Goal: Task Accomplishment & Management: Manage account settings

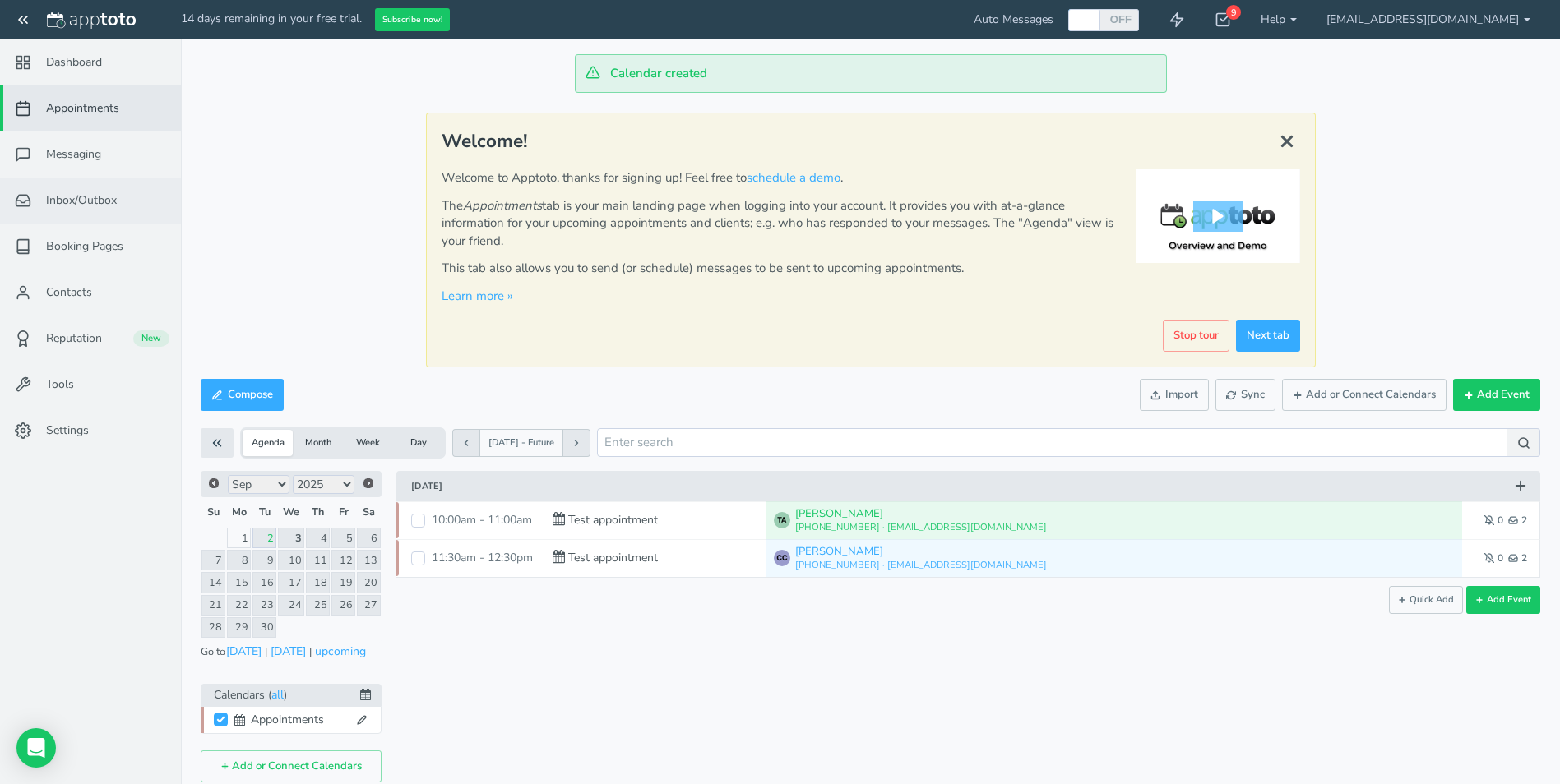
drag, startPoint x: 63, startPoint y: 165, endPoint x: 77, endPoint y: 188, distance: 26.9
click at [63, 165] on link "Messaging" at bounding box center [90, 155] width 181 height 46
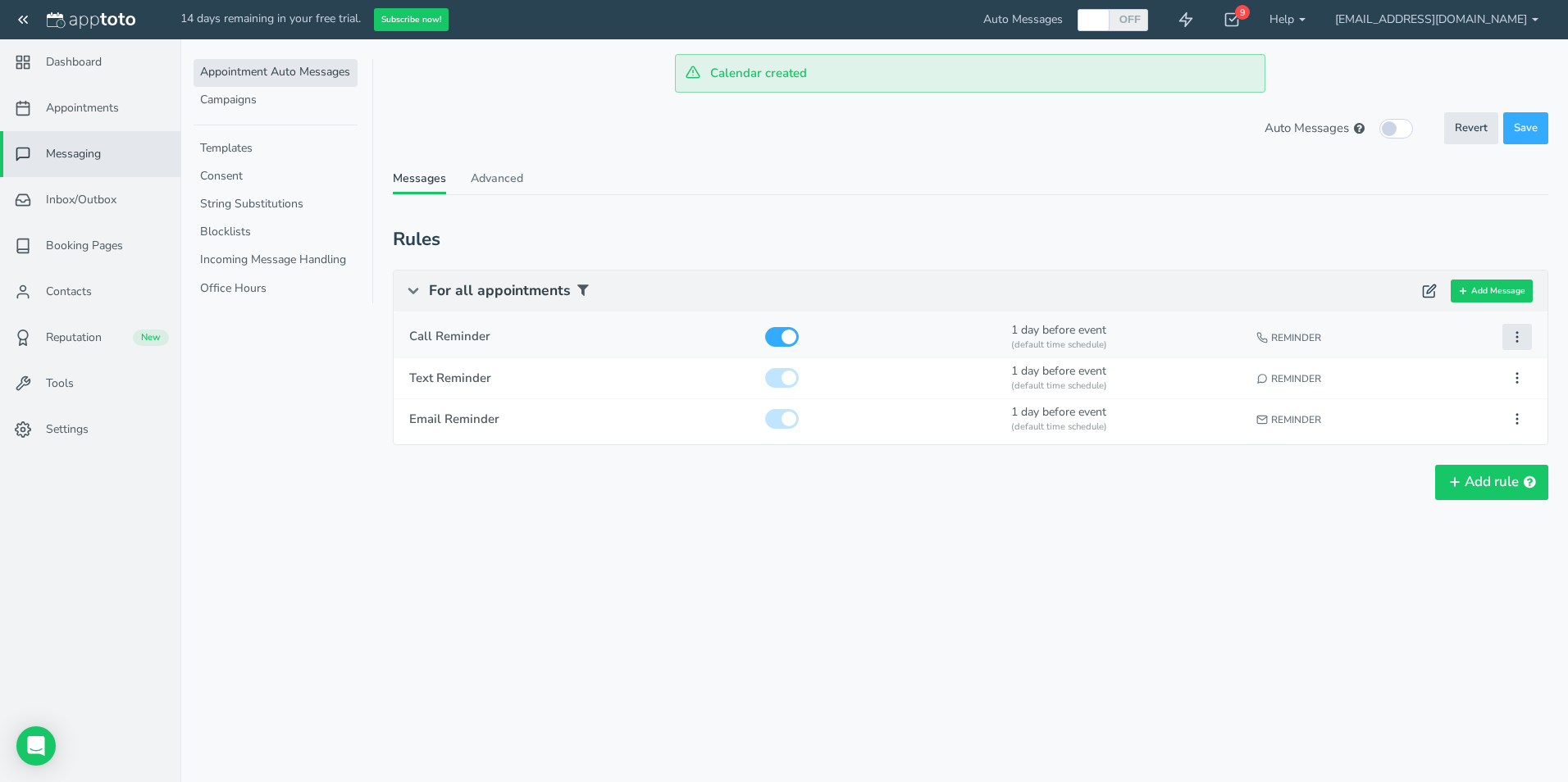
click at [1526, 340] on button at bounding box center [1516, 338] width 30 height 27
click at [1385, 368] on button "Edit" at bounding box center [1426, 368] width 212 height 23
type input "Call Reminder"
checkbox input "true"
select select "number:1"
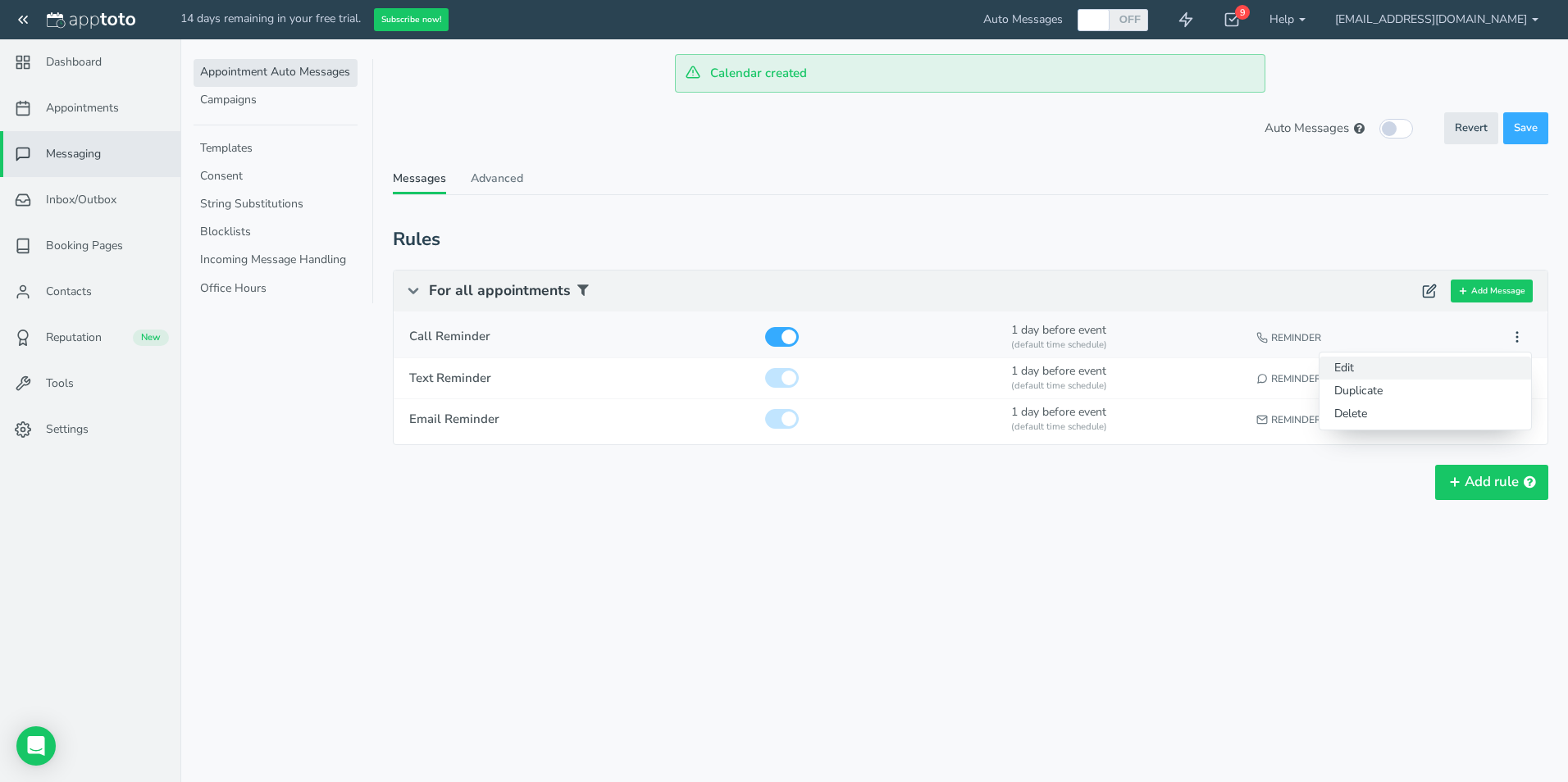
select select "string:default"
select select "string:man"
select select "string:1"
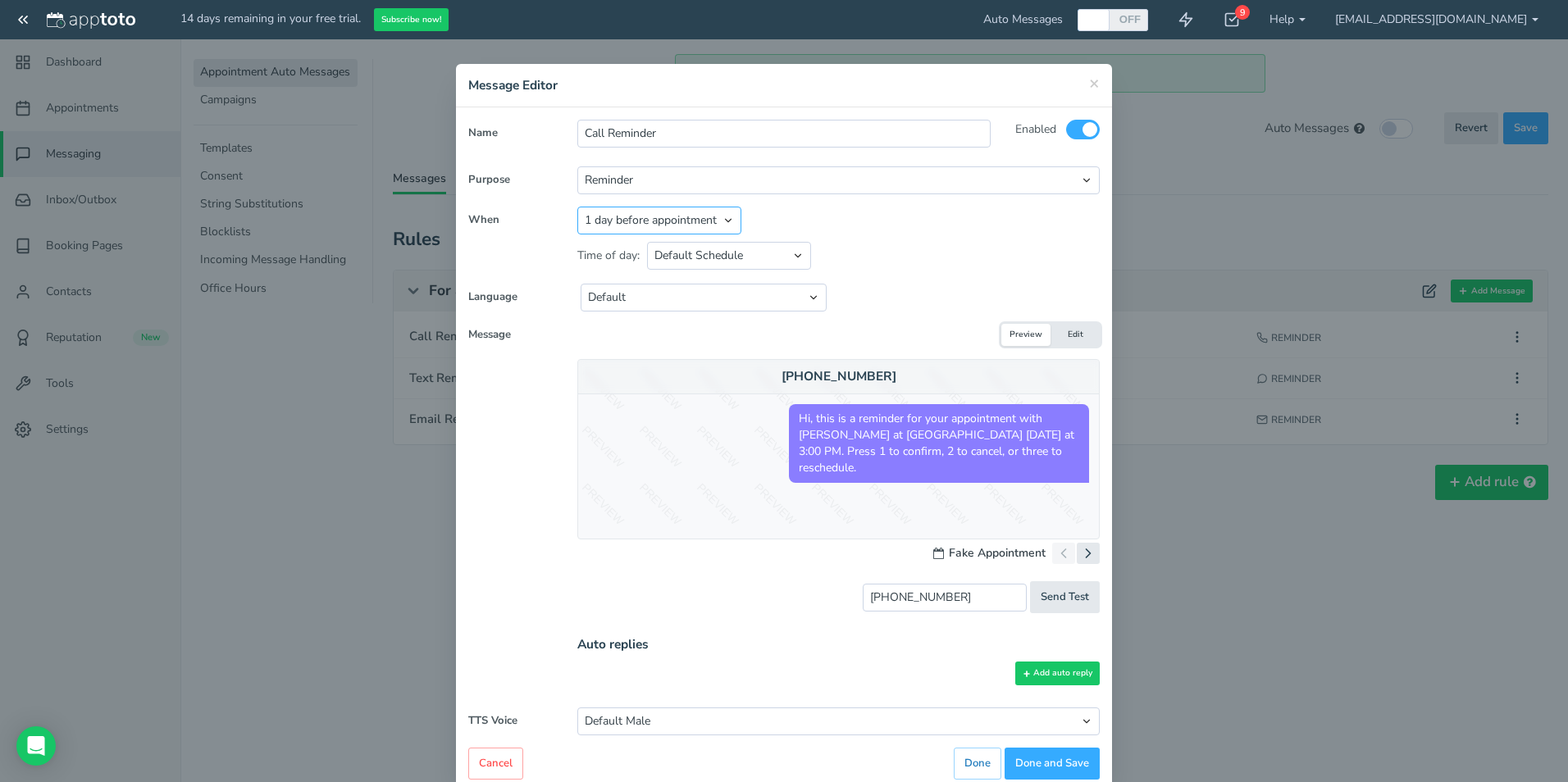
click at [719, 229] on select "Appointment start time Day of appointment 1 day before appointment 2 days befor…" at bounding box center [659, 220] width 164 height 28
click at [505, 560] on div "+16505551212 Hi, this is a reminder for your appointment with Chris Casheros at…" at bounding box center [784, 486] width 656 height 255
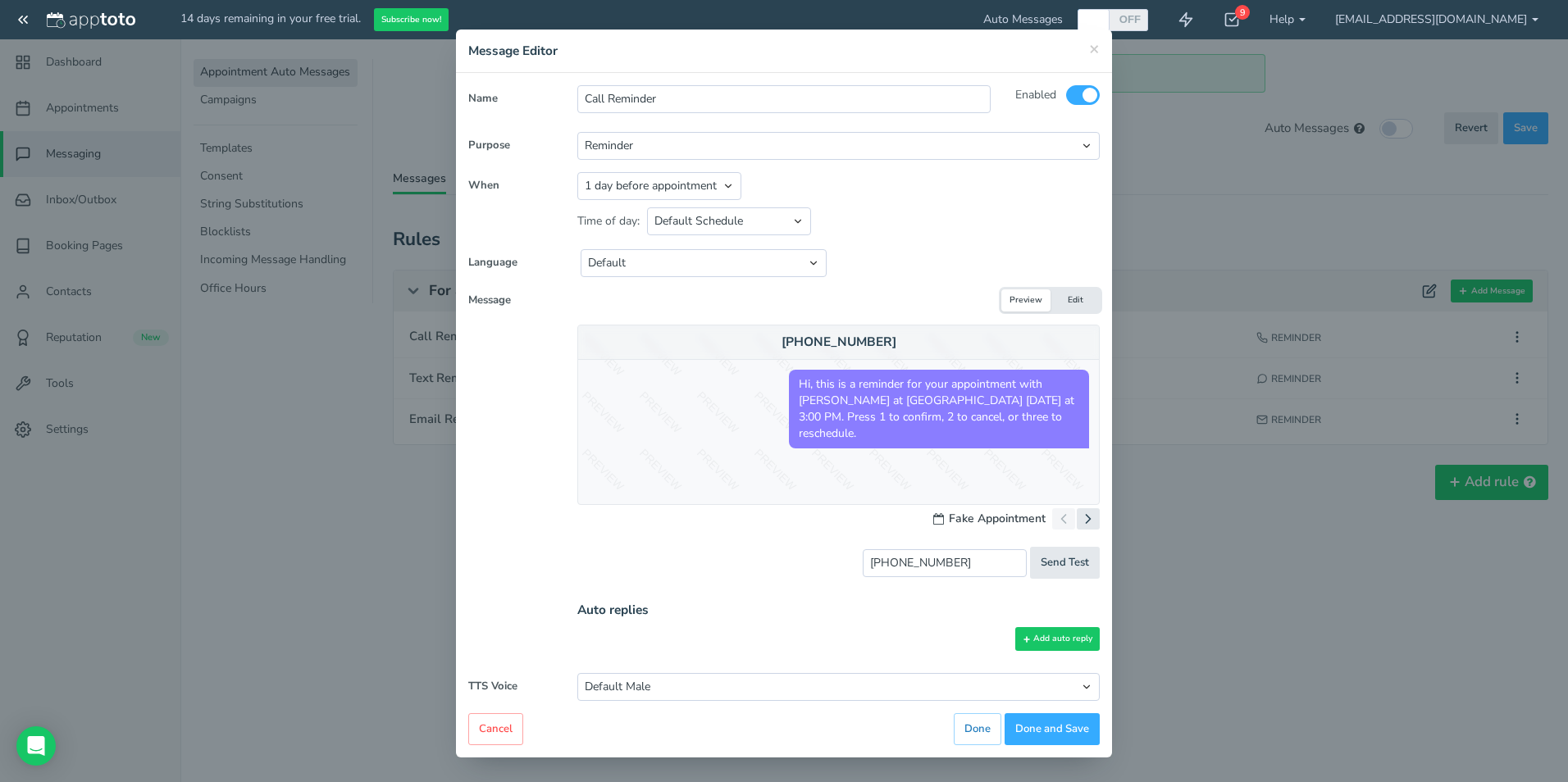
click at [1063, 296] on button "Edit" at bounding box center [1076, 300] width 50 height 22
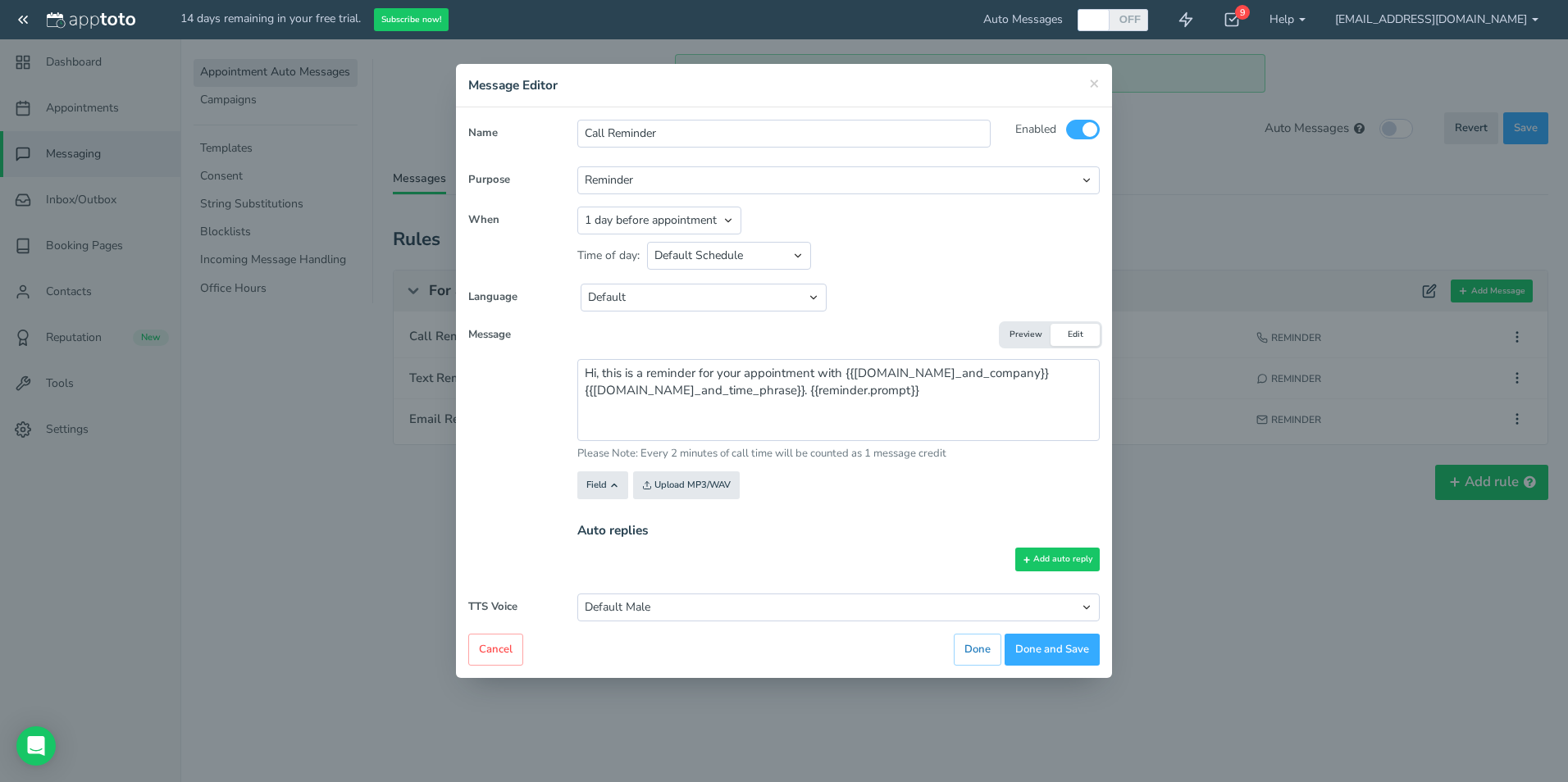
scroll to position [0, 0]
drag, startPoint x: 1018, startPoint y: 327, endPoint x: 1017, endPoint y: 343, distance: 16.0
click at [1018, 329] on button "Preview" at bounding box center [1026, 335] width 50 height 22
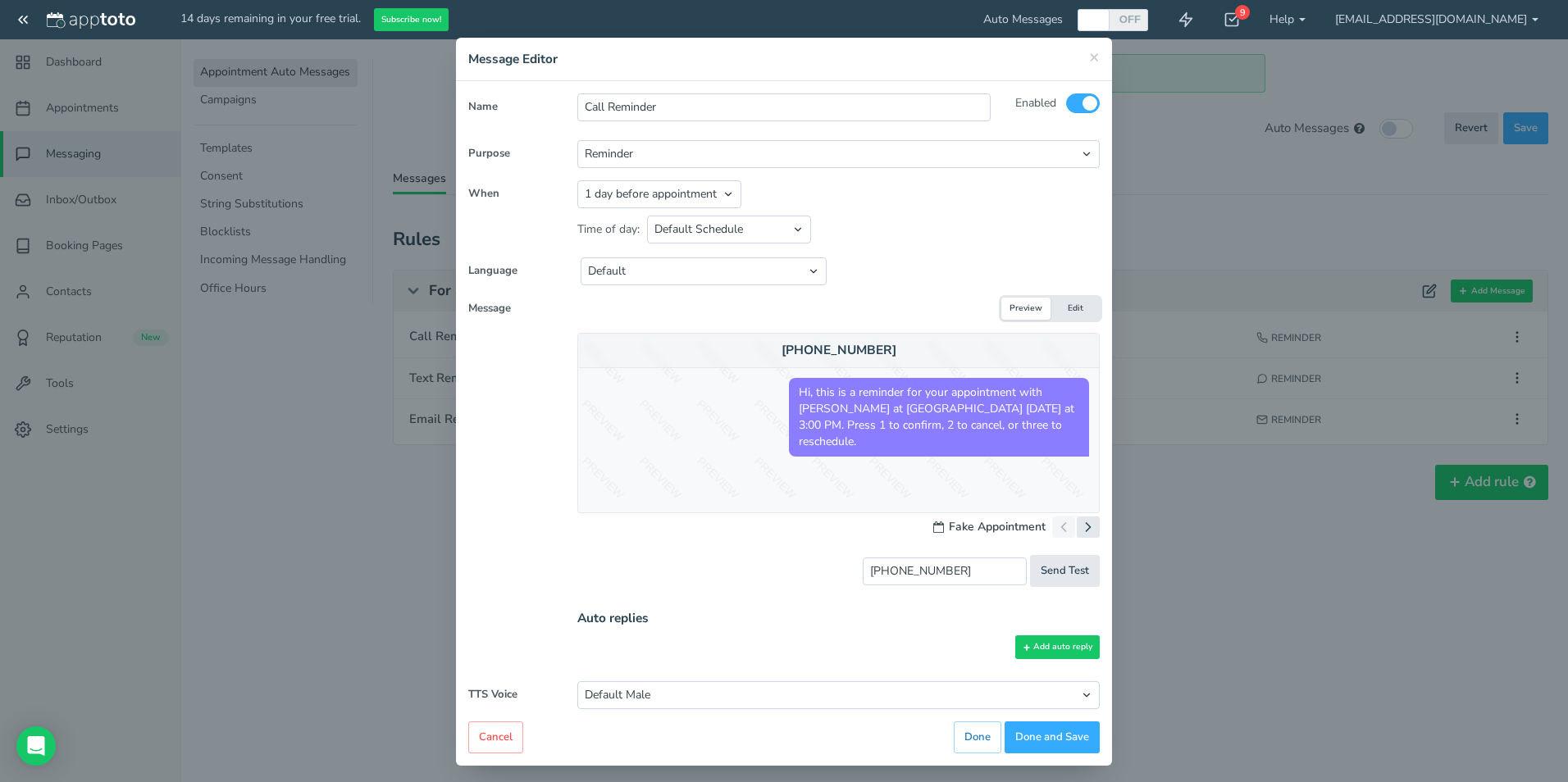
scroll to position [34, 0]
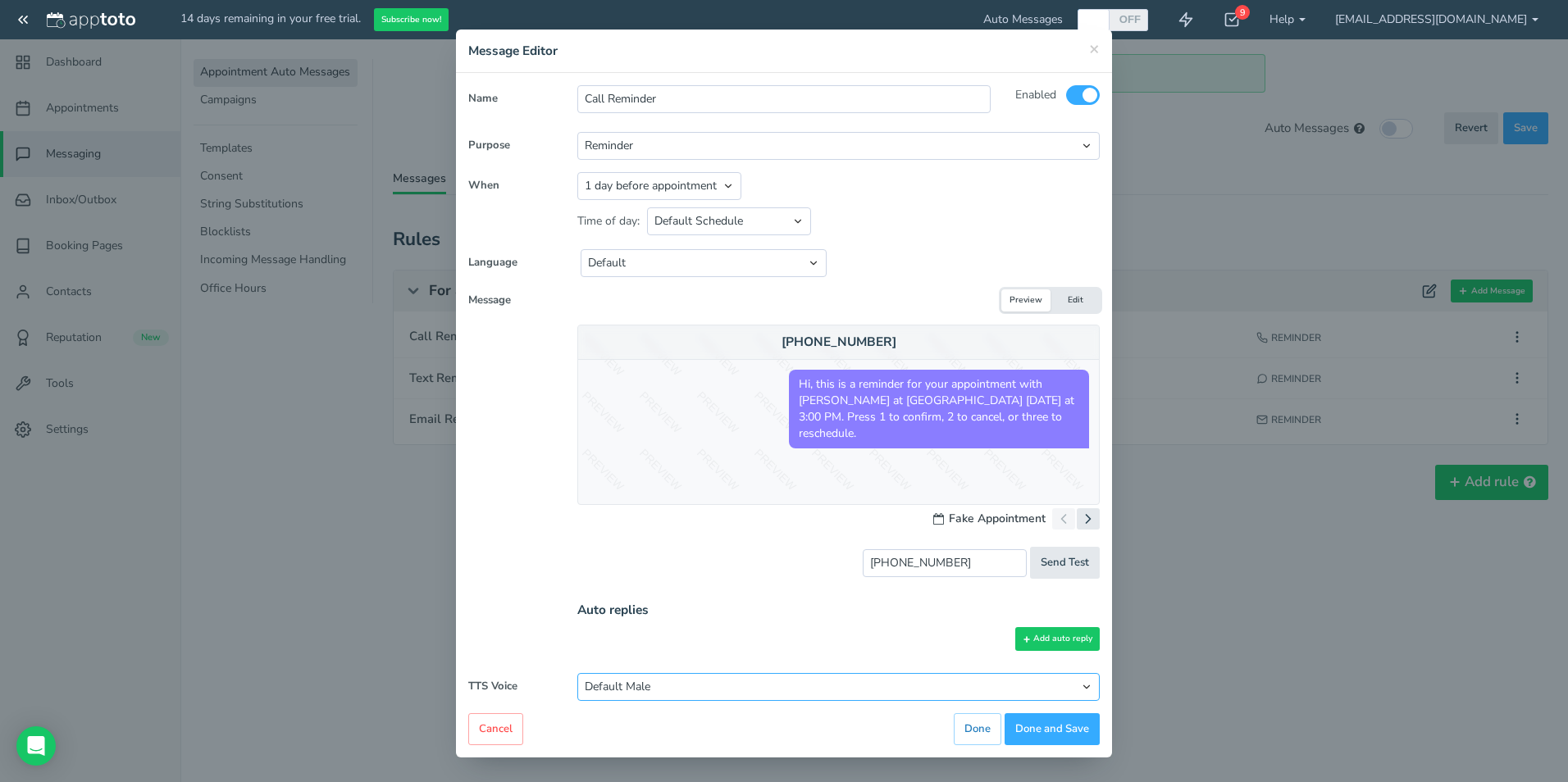
click at [776, 691] on select "Default Male Default Female Ivy Joanna Joey Justin Kendra Kimberly Matthew Kimb…" at bounding box center [838, 687] width 523 height 28
click at [577, 673] on select "Default Male Default Female Ivy Joanna Joey Justin Kendra Kimberly Matthew Kimb…" at bounding box center [838, 687] width 523 height 28
click at [712, 686] on select "Default Male Default Female Ivy Joanna Joey Justin Kendra Kimberly Matthew Kimb…" at bounding box center [838, 687] width 523 height 28
click at [577, 673] on select "Default Male Default Female Ivy Joanna Joey Justin Kendra Kimberly Matthew Kimb…" at bounding box center [838, 687] width 523 height 28
click at [760, 689] on select "Default Male Default Female Ivy Joanna Joey Justin Kendra Kimberly Matthew Kimb…" at bounding box center [838, 687] width 523 height 28
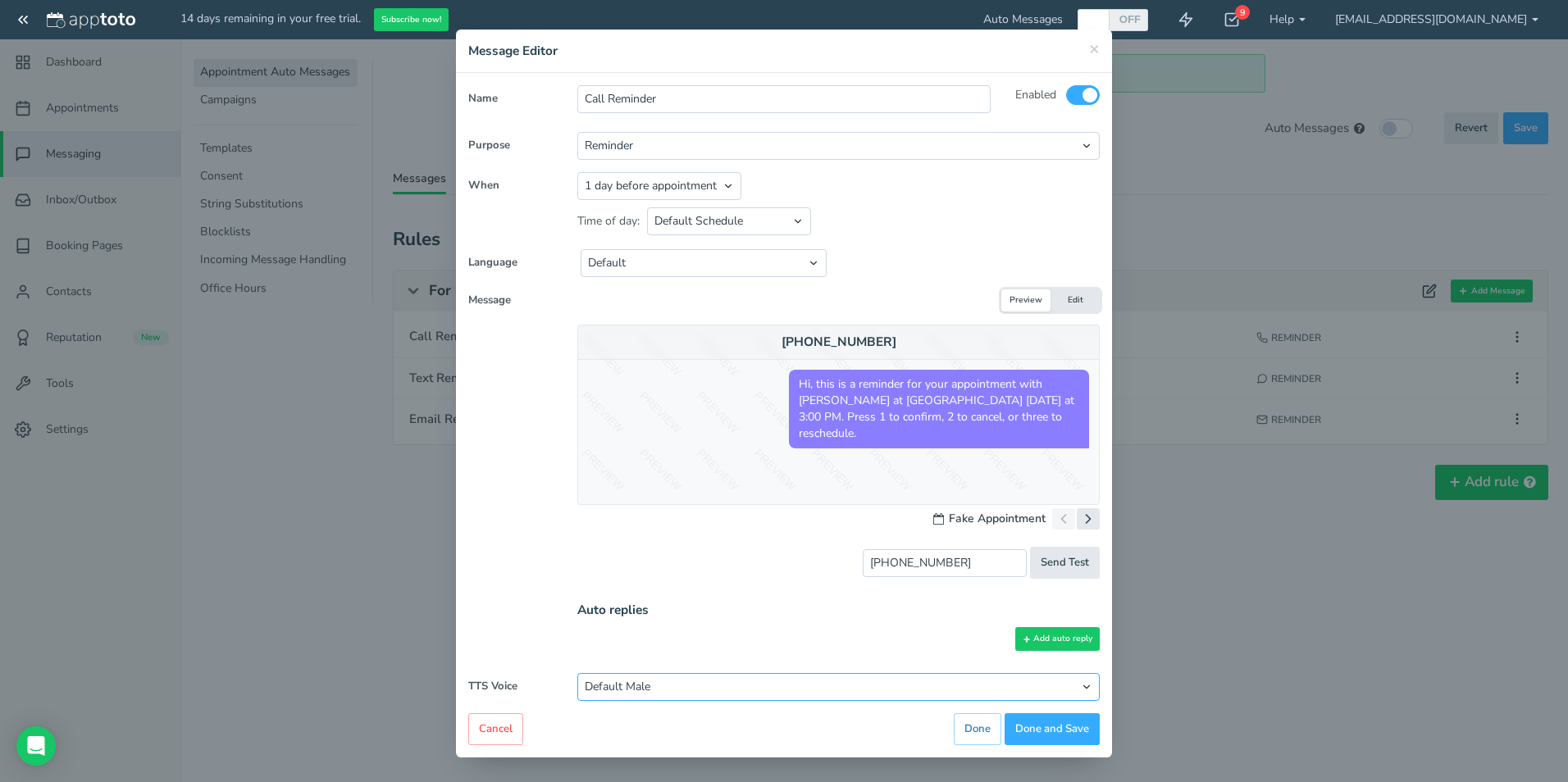
select select "string:woman"
click at [577, 673] on select "Default Male Default Female Ivy Joanna Joey Justin Kendra Kimberly Matthew Kimb…" at bounding box center [838, 687] width 523 height 28
click at [1347, 579] on div "× Message Editor Name Call Reminder Enabled All Participants Calendar Owner" at bounding box center [784, 391] width 1568 height 782
click at [1025, 732] on button "Done and Save" at bounding box center [1052, 730] width 95 height 32
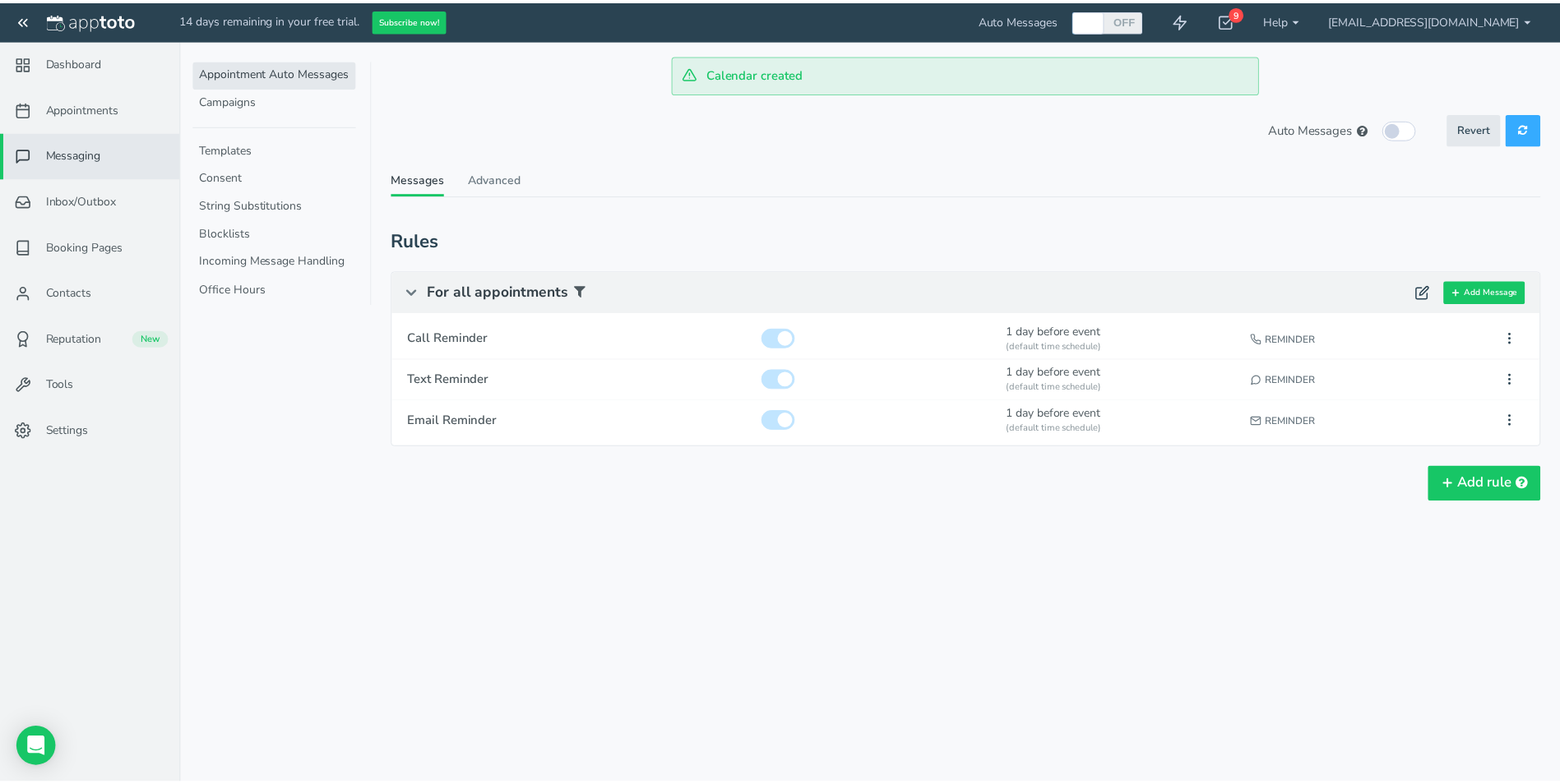
scroll to position [0, 0]
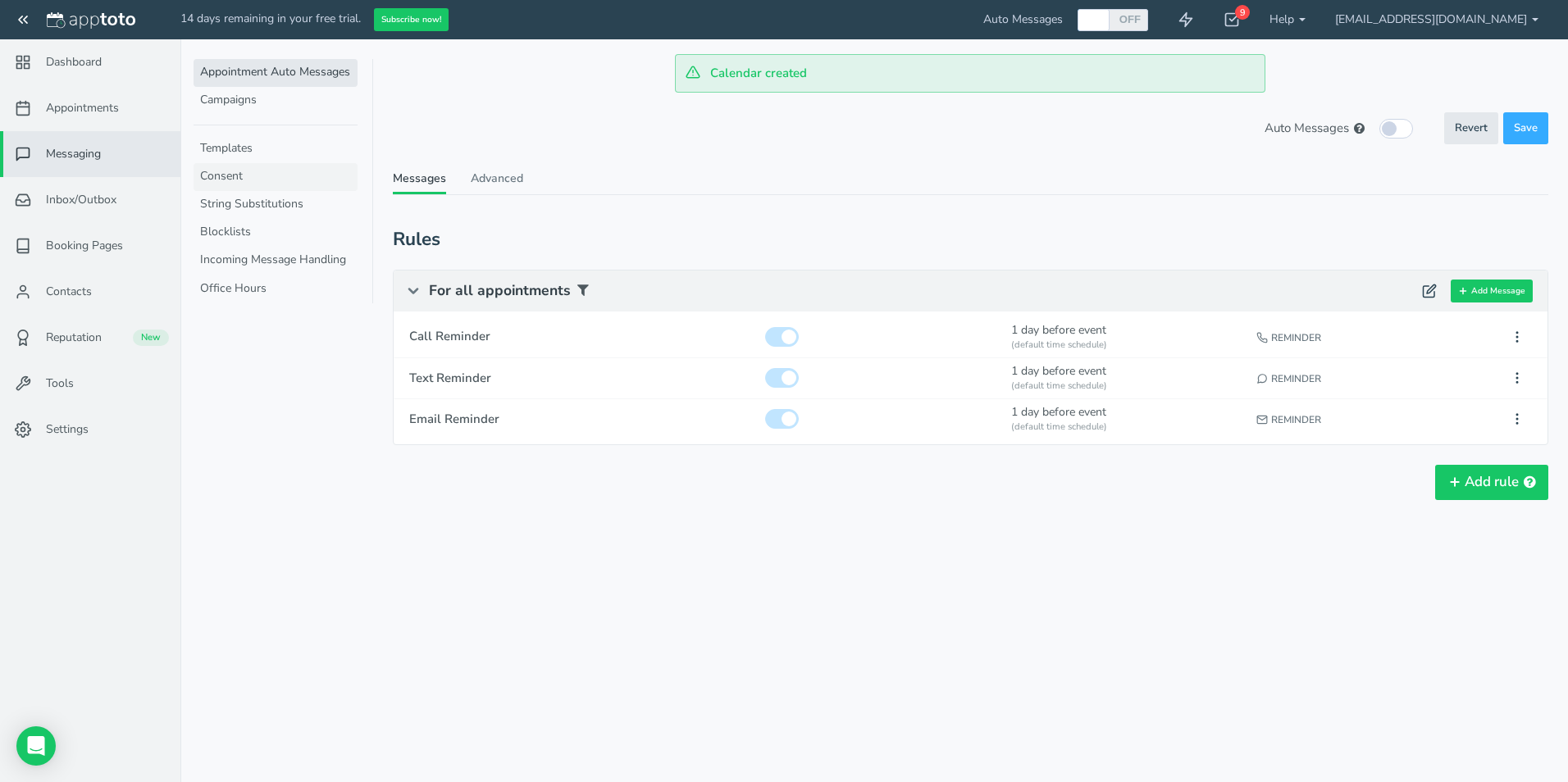
click at [255, 175] on link "Consent" at bounding box center [276, 176] width 164 height 28
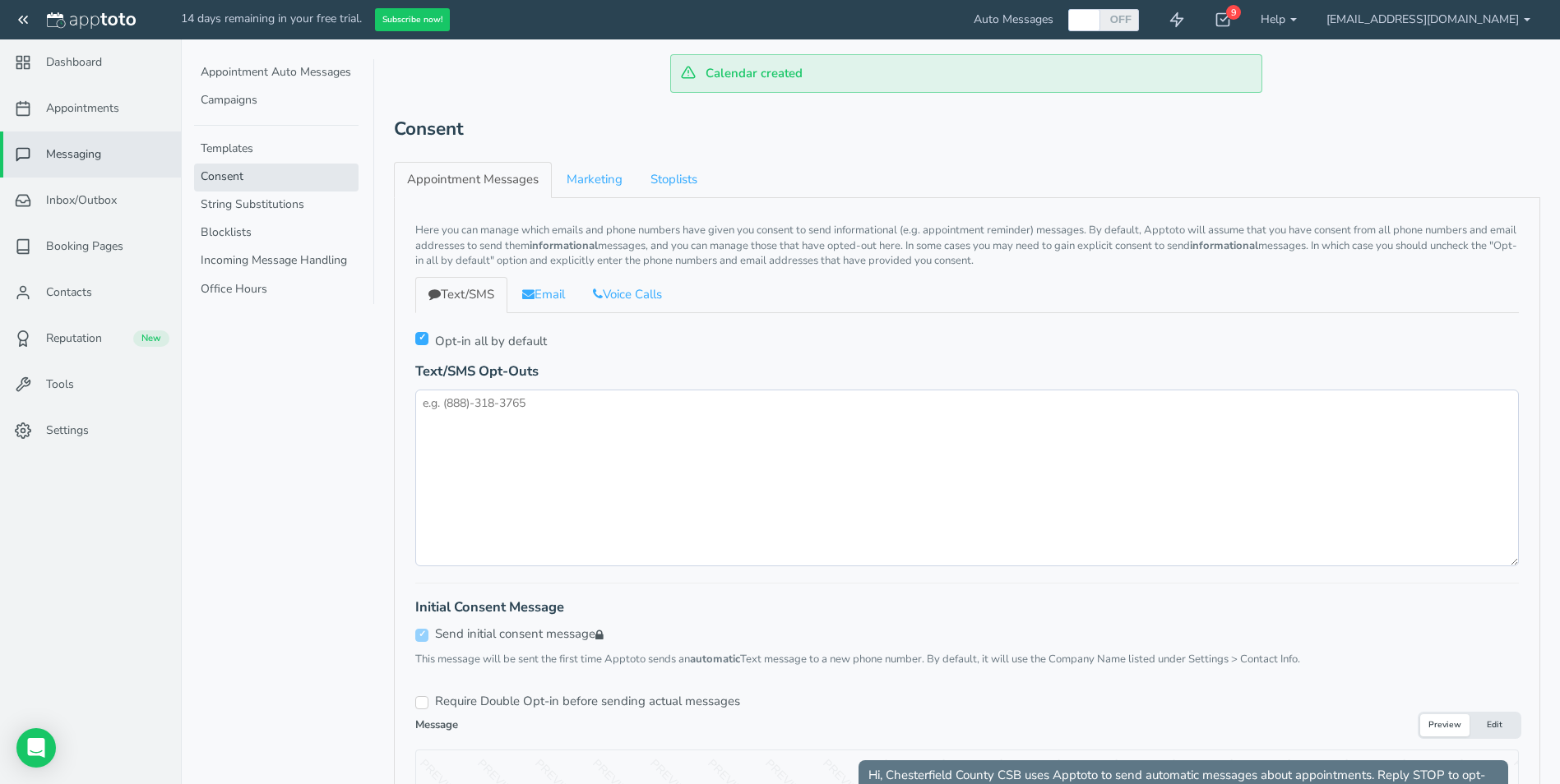
click at [422, 342] on input "checkbox" at bounding box center [422, 338] width 13 height 13
click at [423, 342] on input "checkbox" at bounding box center [422, 338] width 13 height 13
checkbox input "true"
click at [555, 301] on link "Email" at bounding box center [543, 294] width 69 height 35
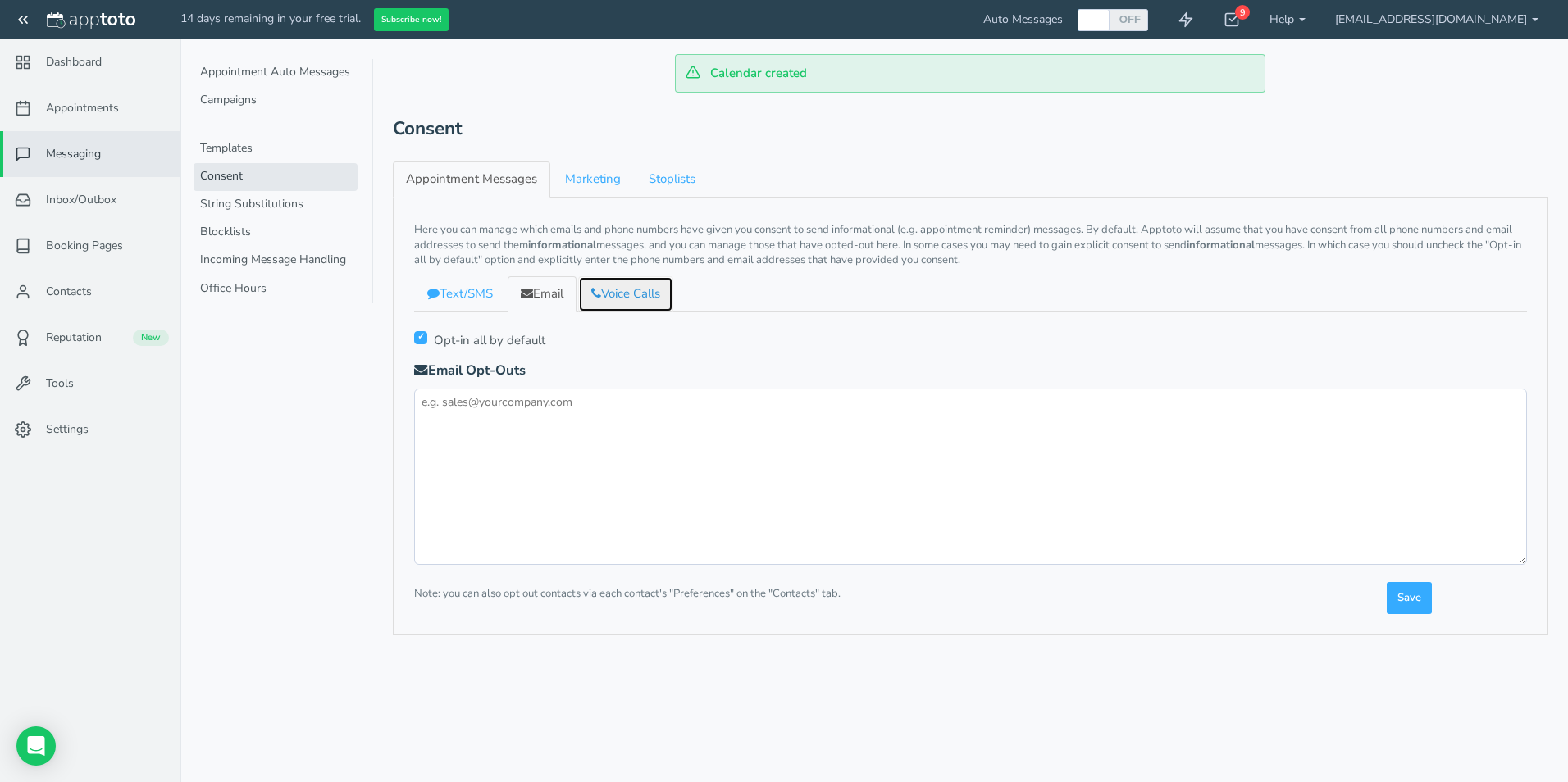
click at [608, 290] on link "Voice Calls" at bounding box center [626, 294] width 95 height 35
click at [532, 301] on link "Email" at bounding box center [542, 294] width 69 height 35
click at [600, 182] on link "Marketing" at bounding box center [593, 178] width 82 height 35
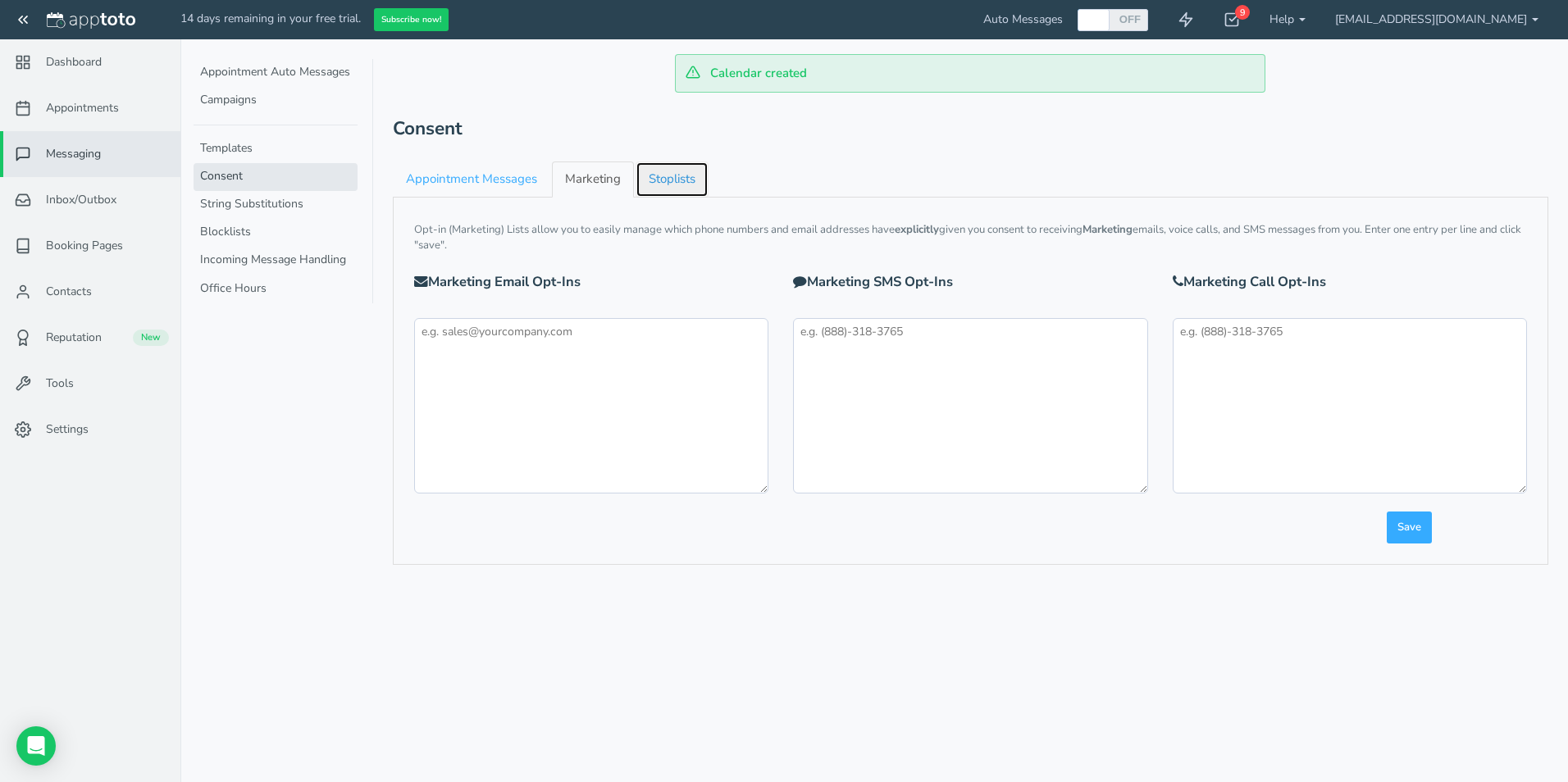
click at [675, 178] on link "Stoplists" at bounding box center [671, 178] width 73 height 35
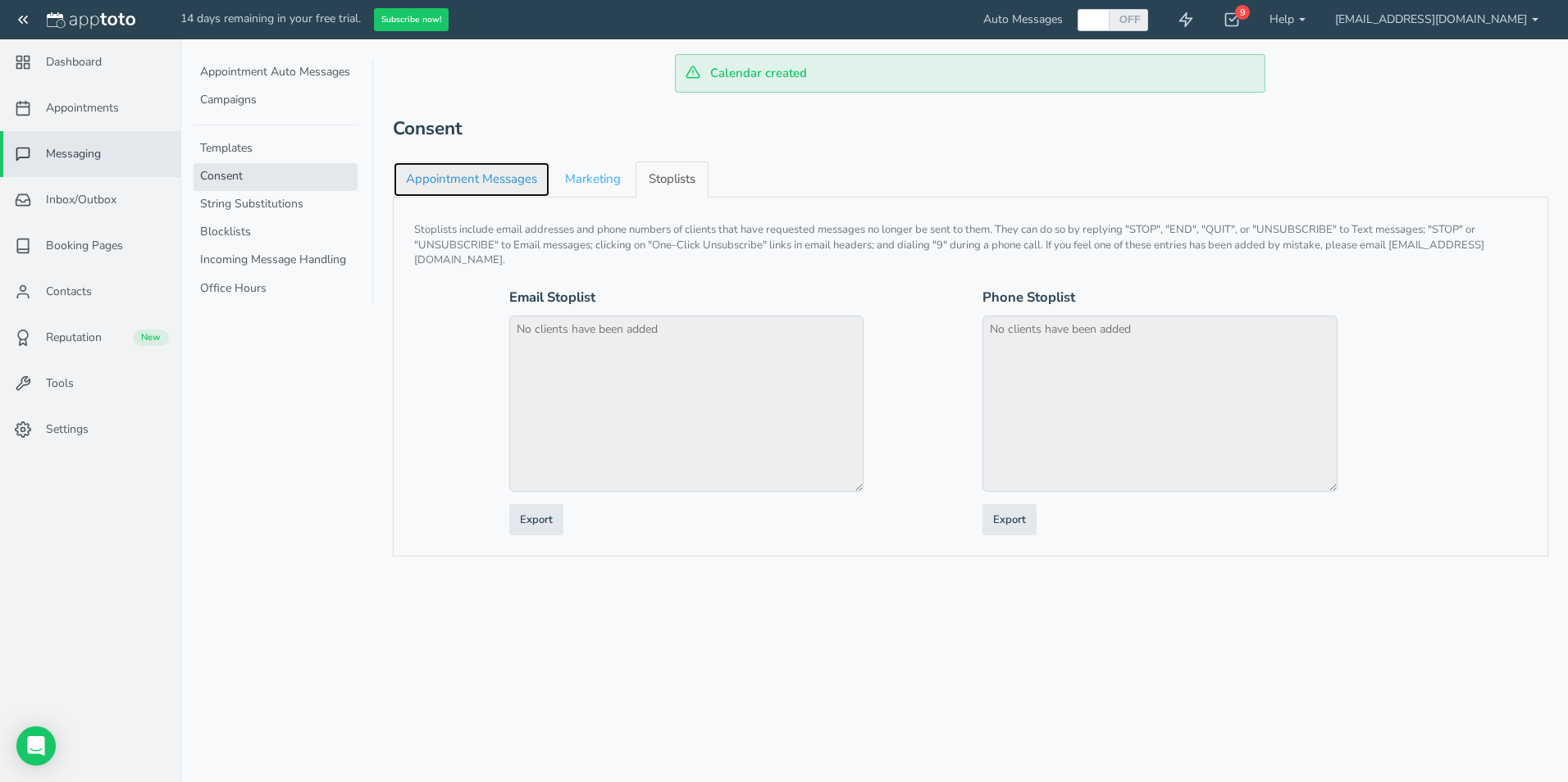
click at [492, 185] on link "Appointment Messages" at bounding box center [471, 178] width 157 height 35
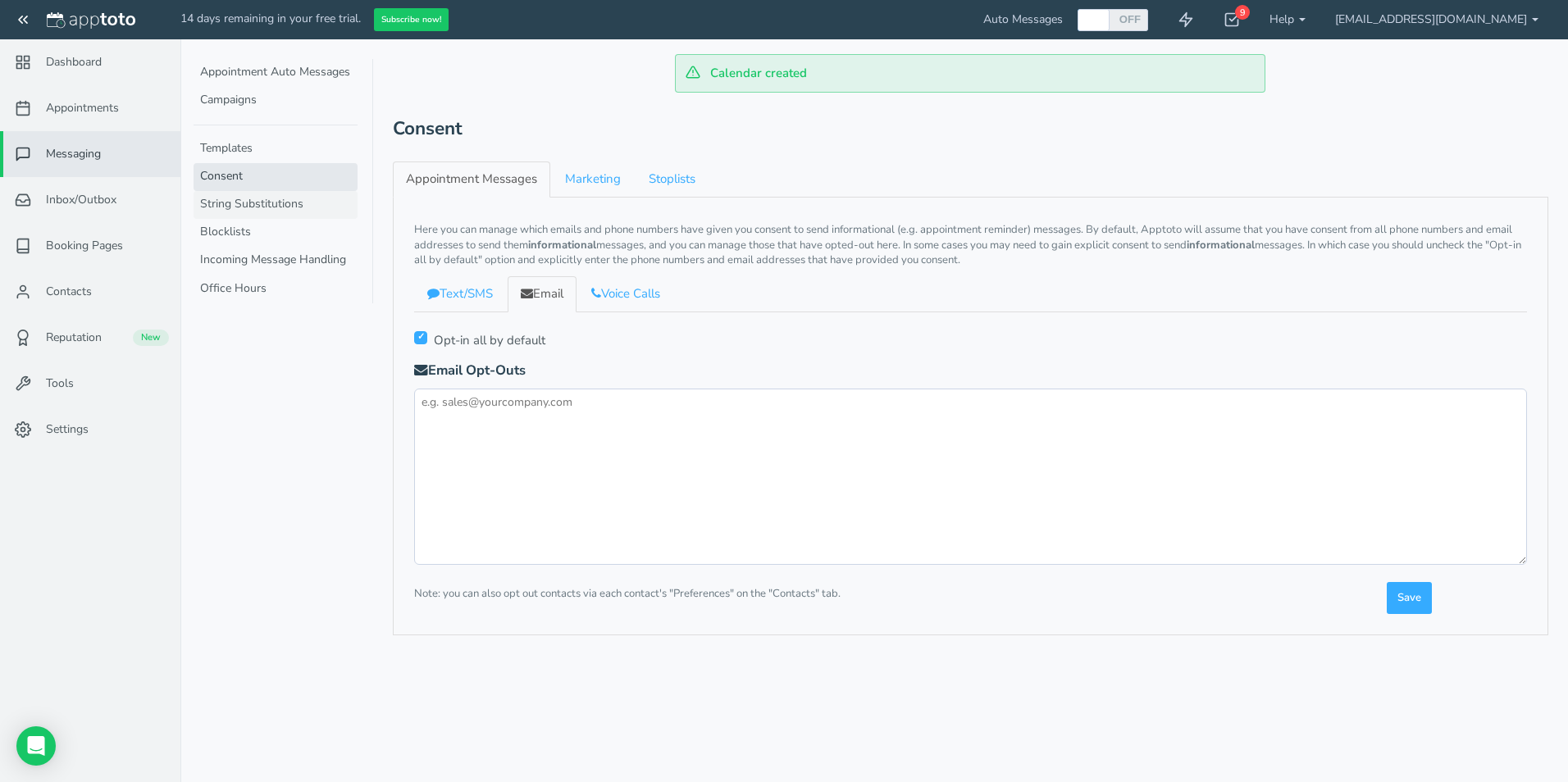
drag, startPoint x: 294, startPoint y: 209, endPoint x: 290, endPoint y: 218, distance: 9.8
click at [294, 209] on link "String Substitutions" at bounding box center [276, 204] width 164 height 28
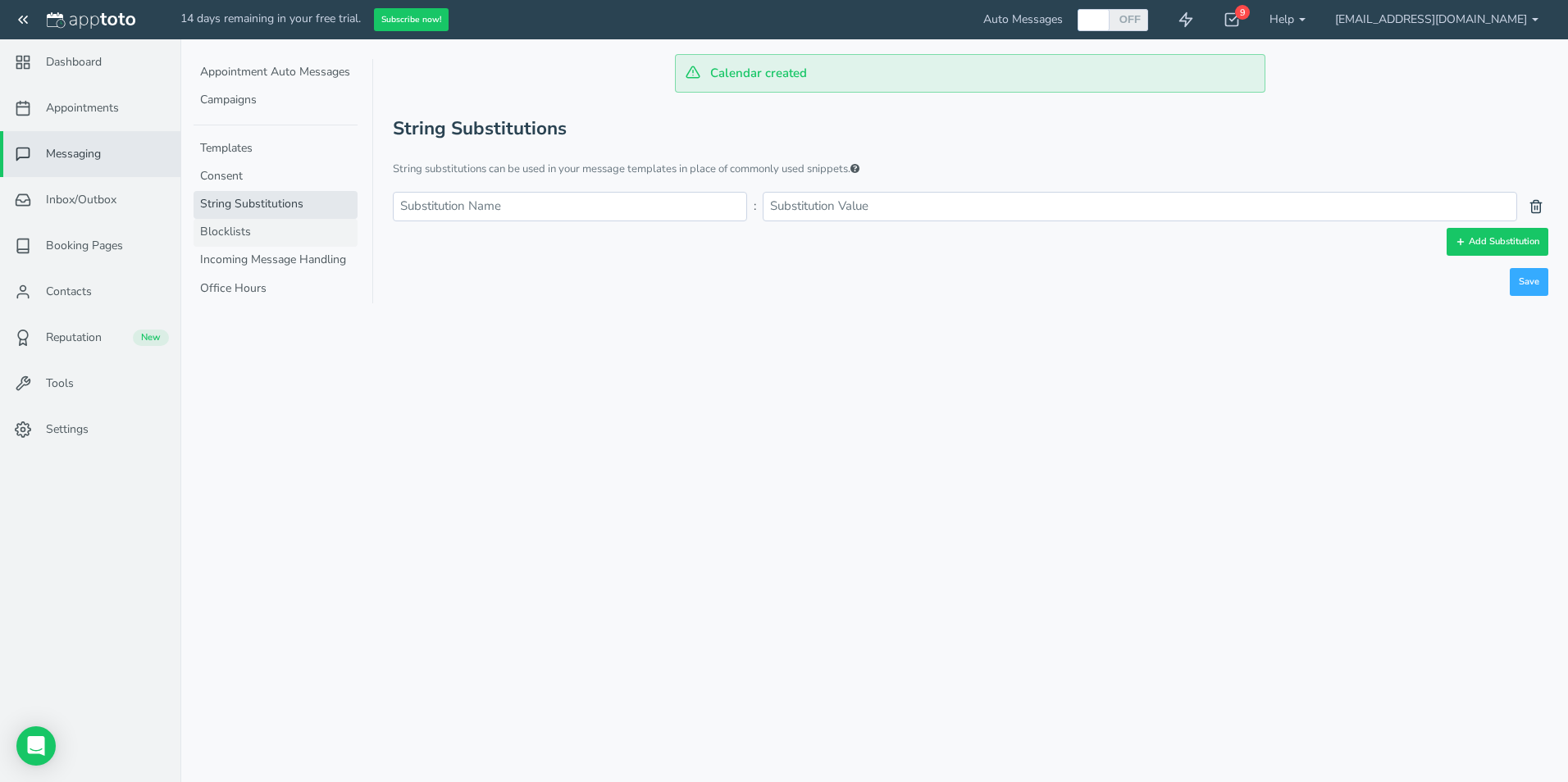
click at [240, 226] on link "Blocklists" at bounding box center [276, 233] width 164 height 28
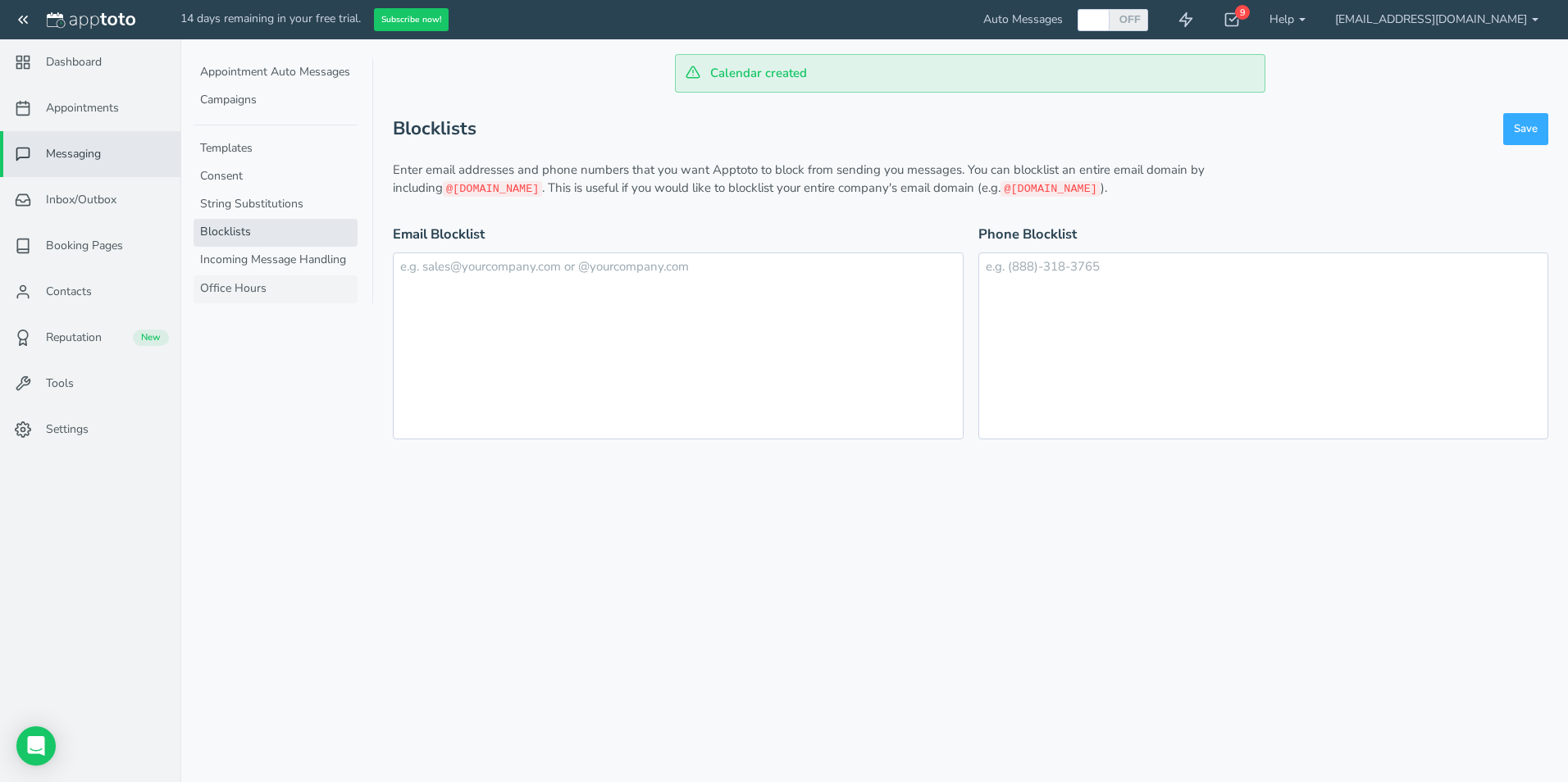
click at [279, 298] on link "Office Hours" at bounding box center [276, 289] width 164 height 28
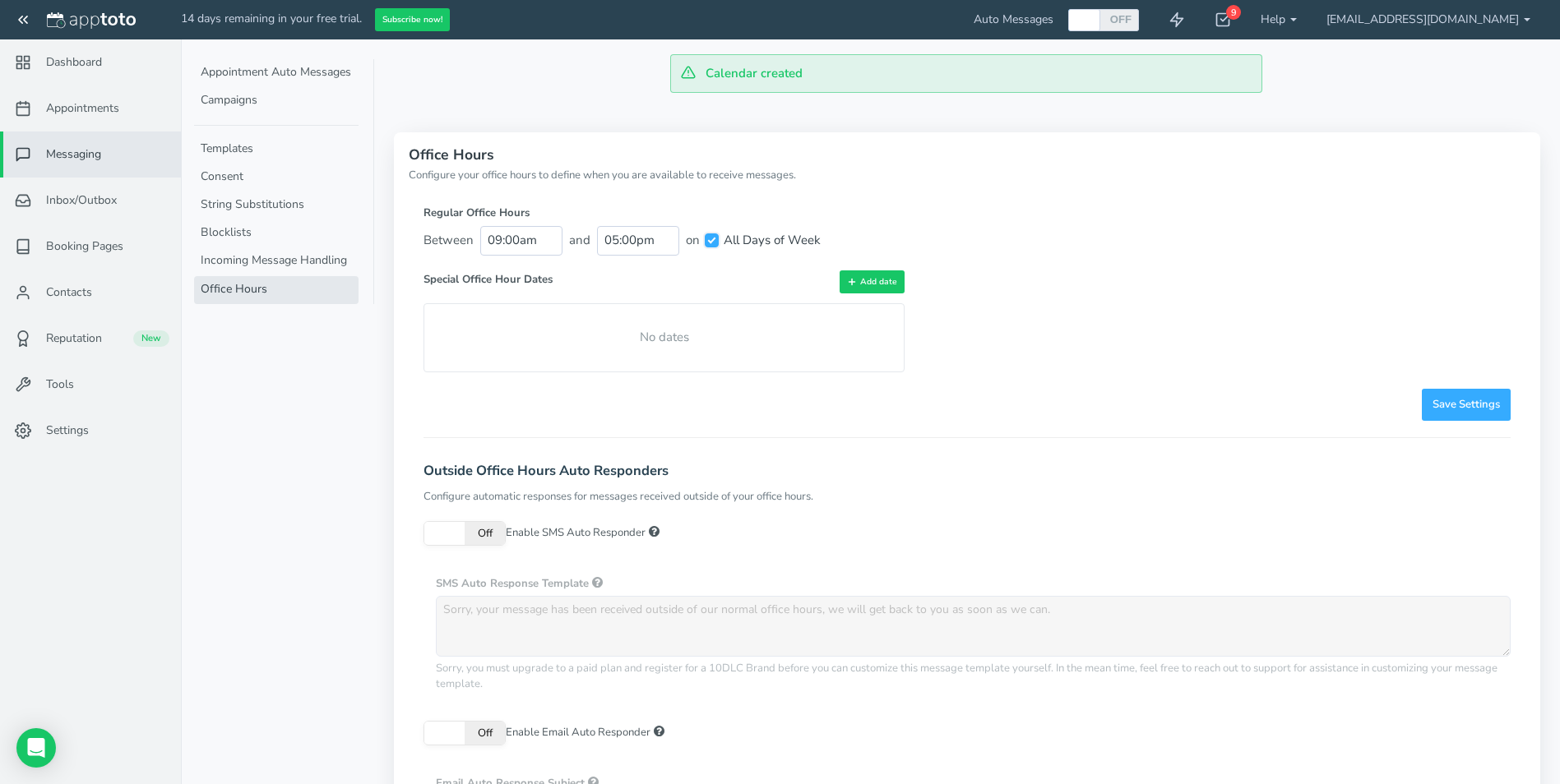
click at [707, 242] on input "All Days of Week" at bounding box center [712, 240] width 14 height 14
checkbox input "false"
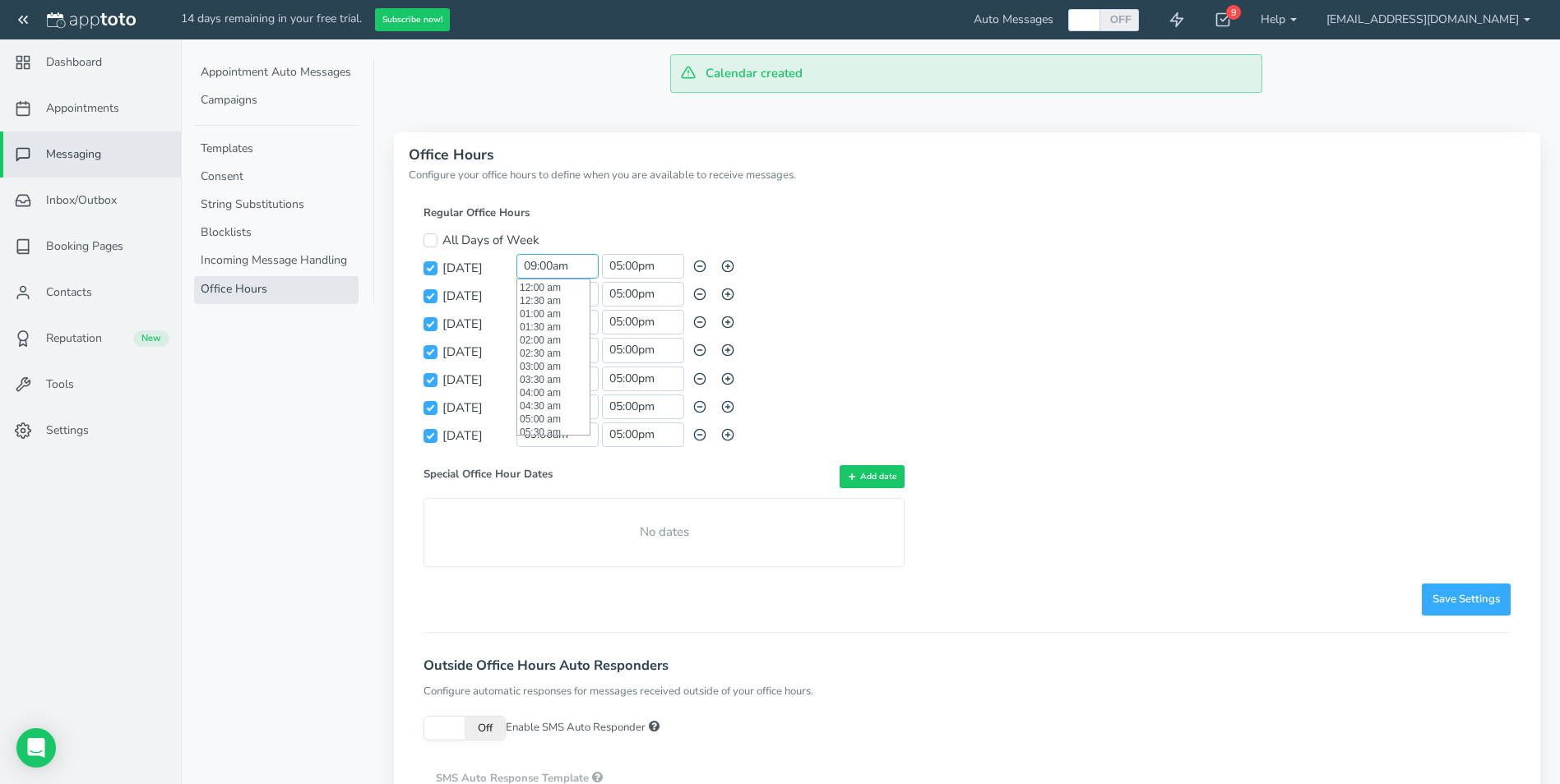
scroll to position [237, 0]
drag, startPoint x: 535, startPoint y: 265, endPoint x: 499, endPoint y: 269, distance: 36.2
click at [499, 269] on div "Sunday 09:00am and 05:00pm Day schedule invalid; please ensure that blocks are …" at bounding box center [664, 268] width 481 height 28
click at [549, 308] on li "08:30 am" at bounding box center [554, 306] width 73 height 13
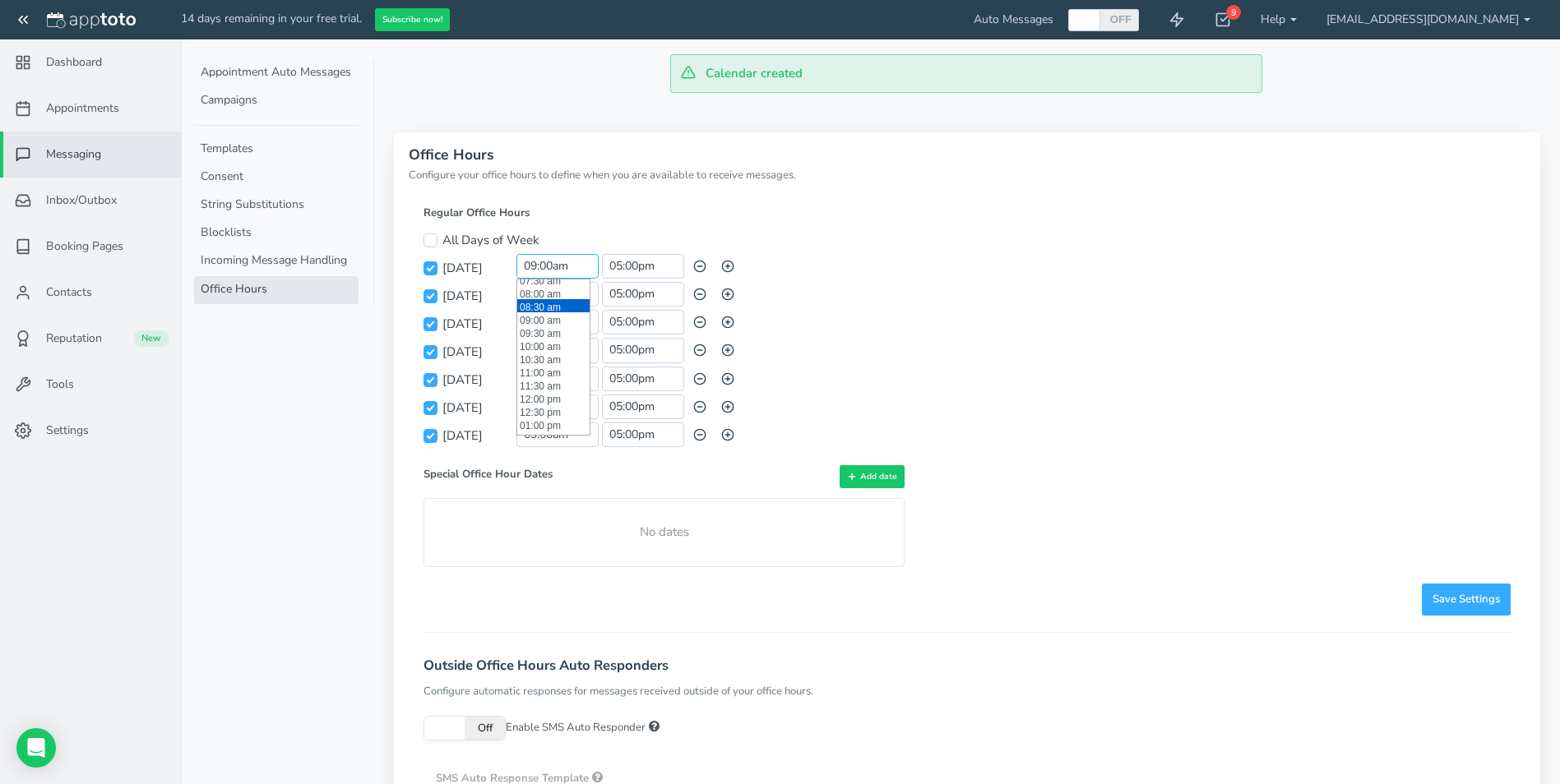
type input "08:30 am"
click at [561, 292] on input "09:00am" at bounding box center [558, 294] width 82 height 25
click at [549, 336] on li "08:30 am" at bounding box center [554, 334] width 73 height 13
type input "08:30 am"
click at [566, 325] on input "09:00am" at bounding box center [558, 322] width 82 height 25
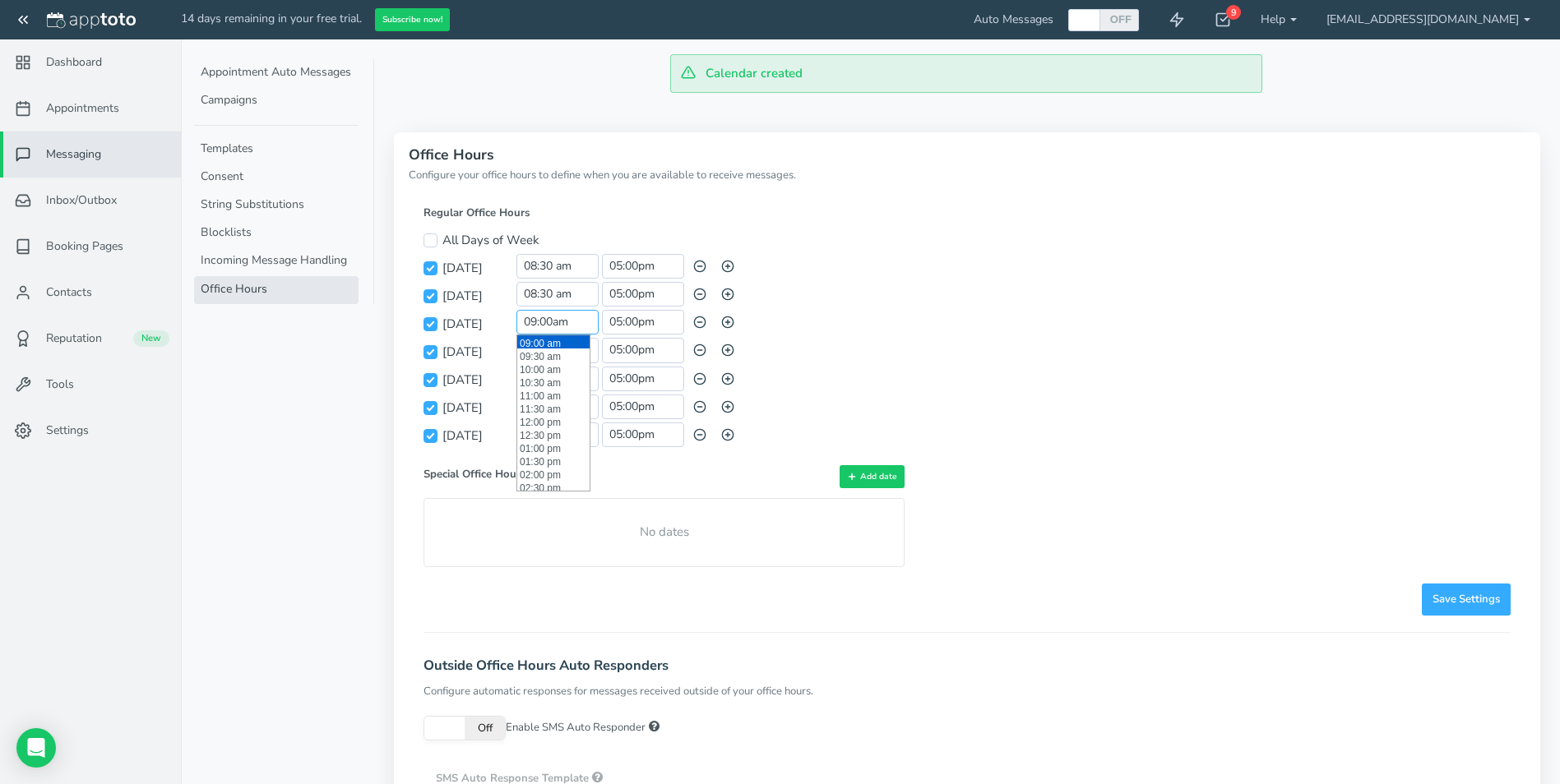
scroll to position [101, 0]
click at [525, 468] on li "08:30 am" at bounding box center [554, 465] width 73 height 13
type input "08:30 am"
click at [555, 350] on input "09:00am" at bounding box center [558, 350] width 82 height 25
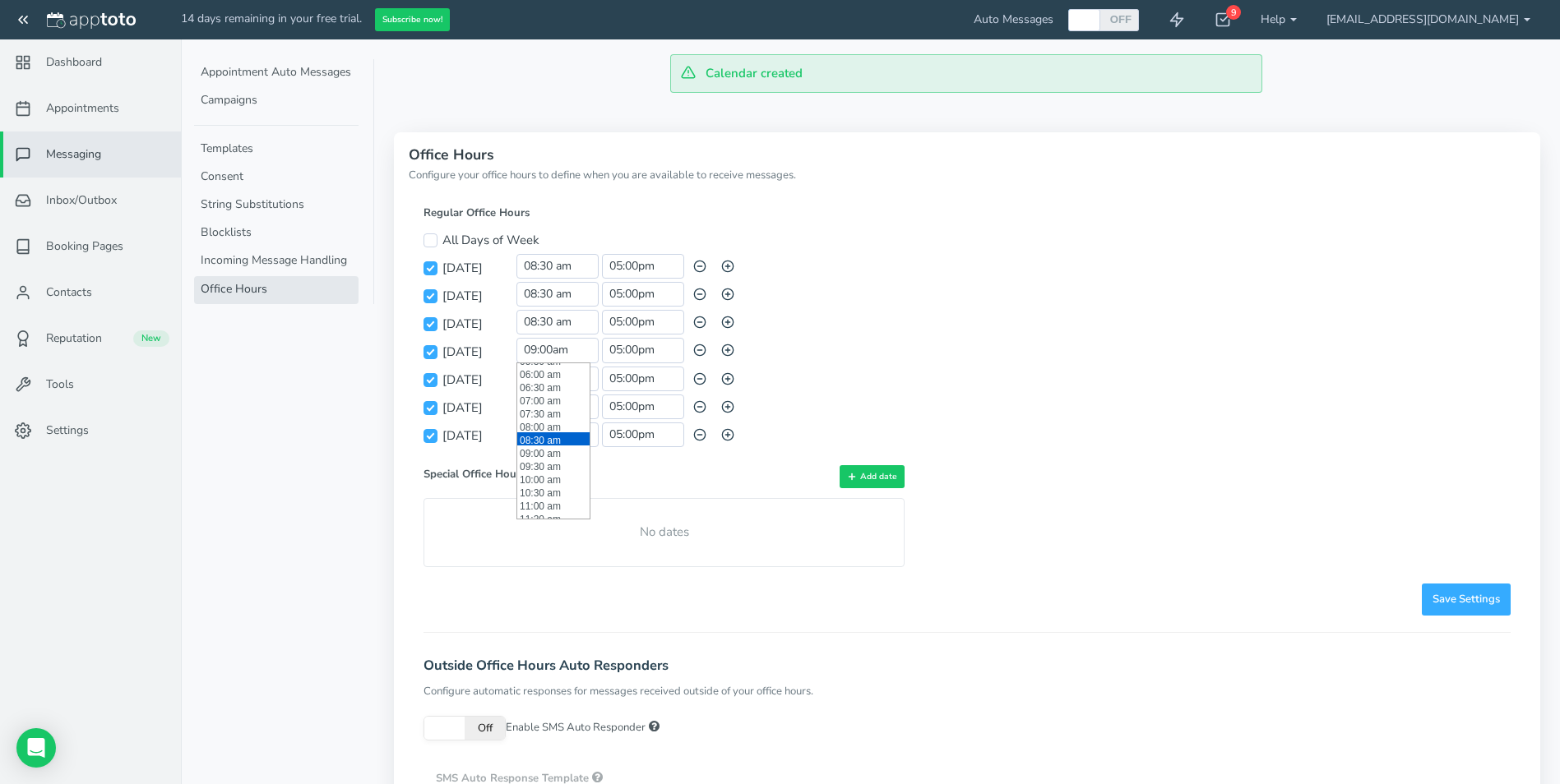
click at [540, 439] on li "08:30 am" at bounding box center [554, 439] width 73 height 13
type input "08:30 am"
click at [561, 384] on input "09:00am" at bounding box center [558, 380] width 82 height 25
click at [554, 468] on li "08:30 am" at bounding box center [554, 468] width 73 height 13
type input "08:30 am"
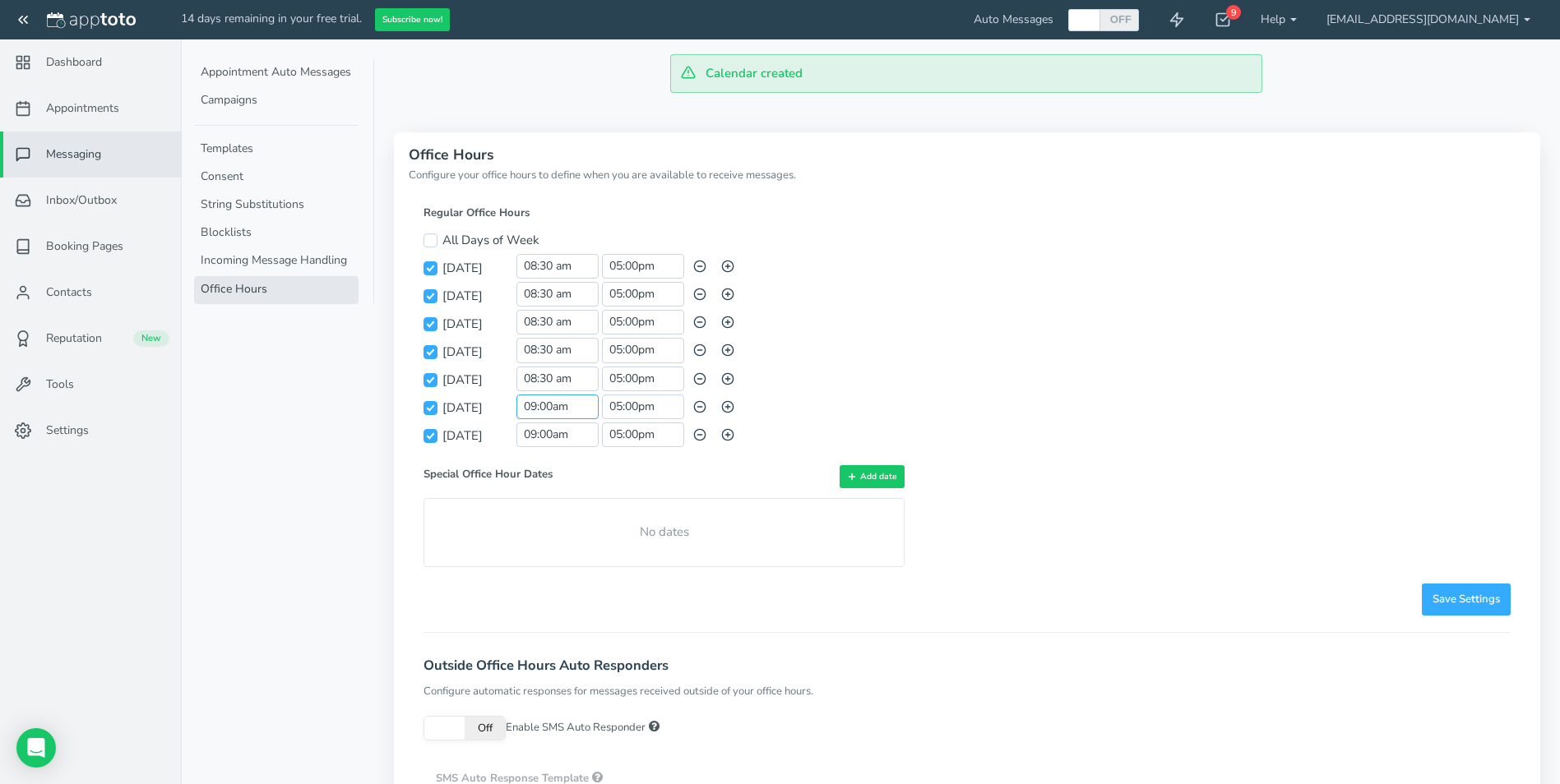
click at [560, 410] on input "09:00am" at bounding box center [558, 407] width 82 height 25
click at [549, 498] on li "08:30 am" at bounding box center [554, 496] width 73 height 13
type input "08:30 am"
click at [560, 432] on input "09:00am" at bounding box center [558, 435] width 82 height 25
click at [538, 521] on li "08:30 am" at bounding box center [554, 524] width 73 height 13
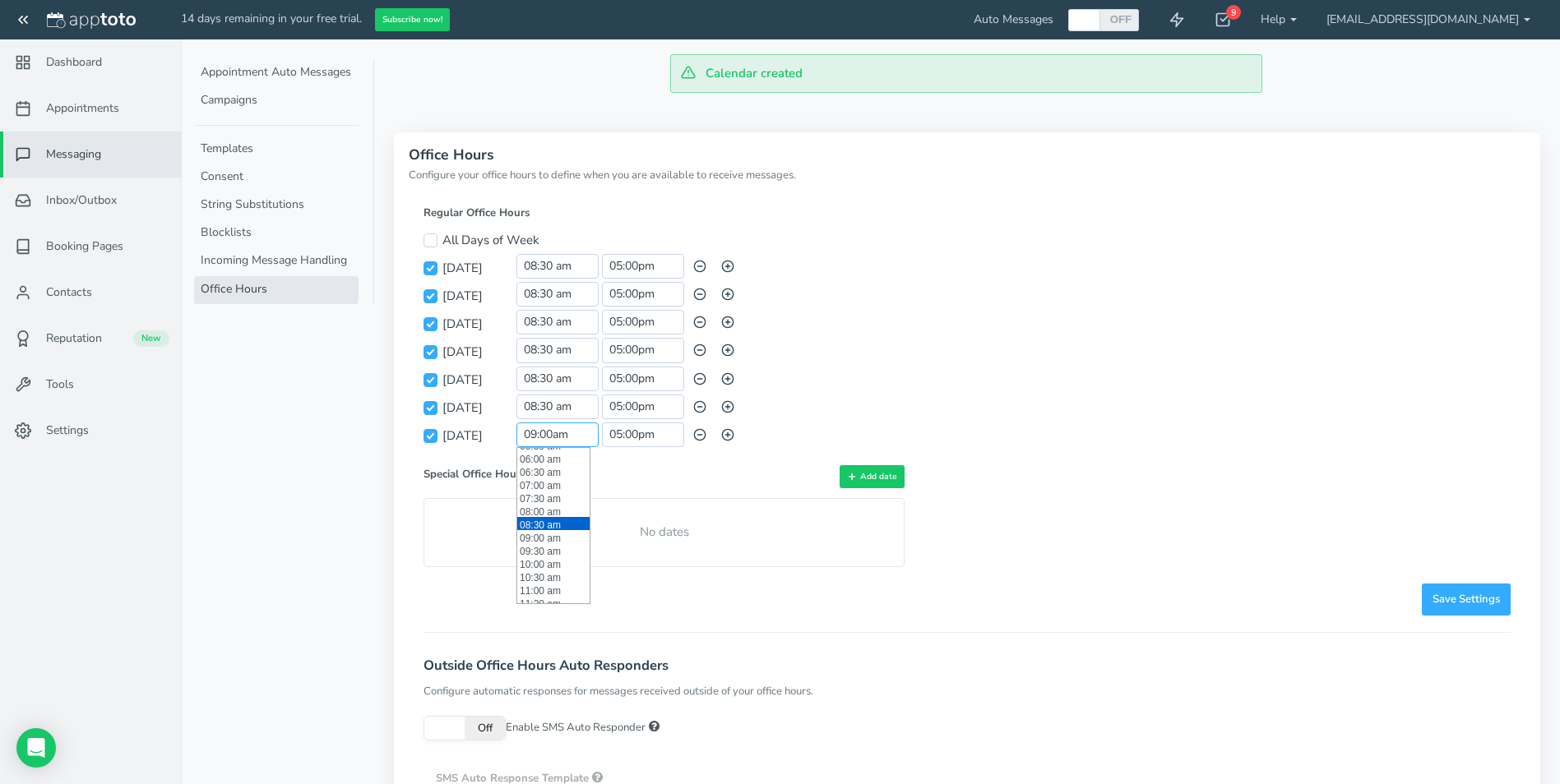
type input "08:30 am"
click at [620, 296] on input "05:00pm" at bounding box center [644, 294] width 82 height 25
click at [433, 267] on input "[DATE]" at bounding box center [430, 268] width 14 height 14
checkbox input "false"
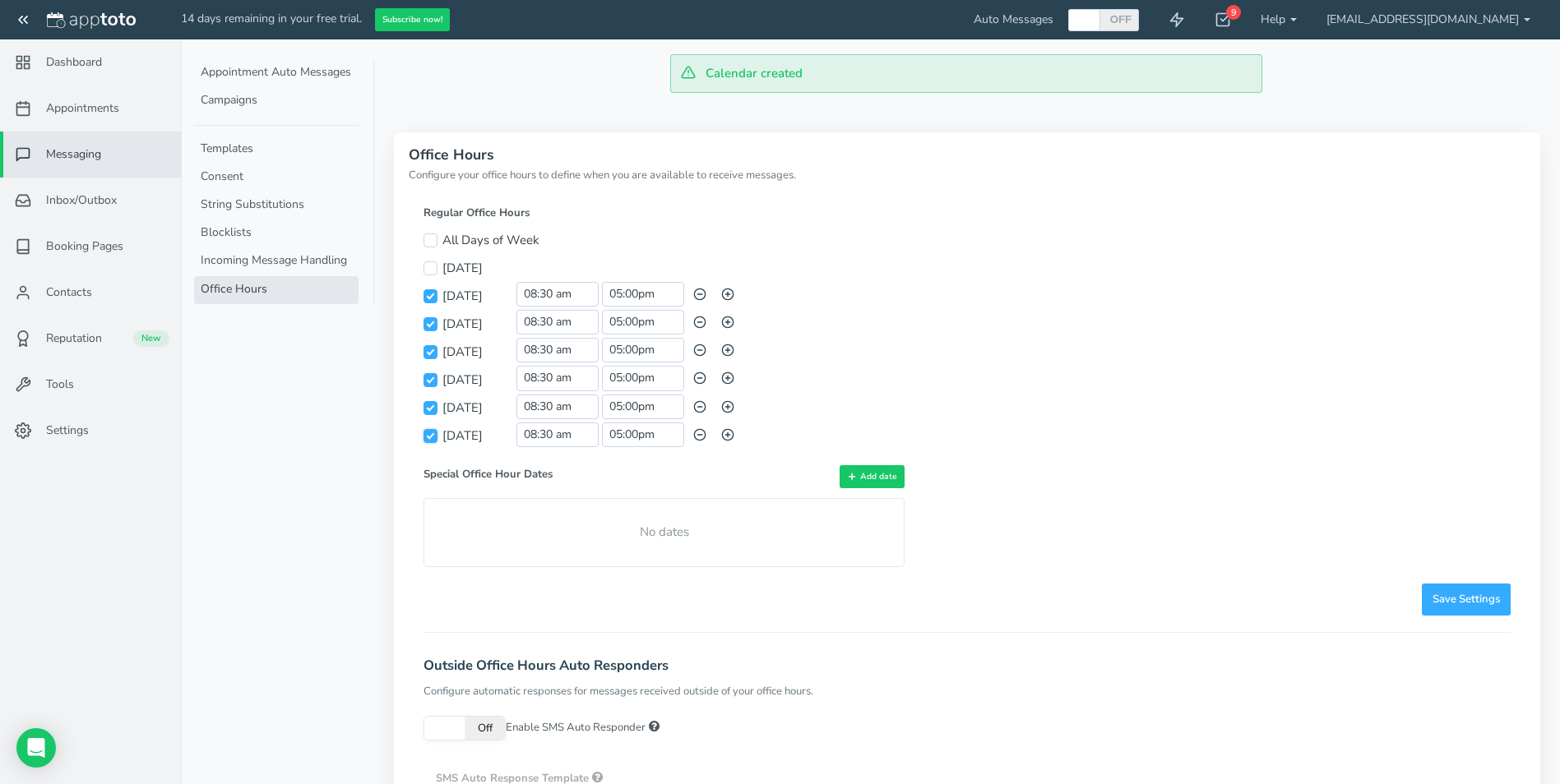
click at [427, 439] on input "[DATE]" at bounding box center [430, 436] width 14 height 14
checkbox input "false"
click at [622, 324] on input "05:00pm" at bounding box center [644, 322] width 82 height 25
click at [627, 446] on li "09:00 pm" at bounding box center [639, 447] width 73 height 13
type input "09:00 pm"
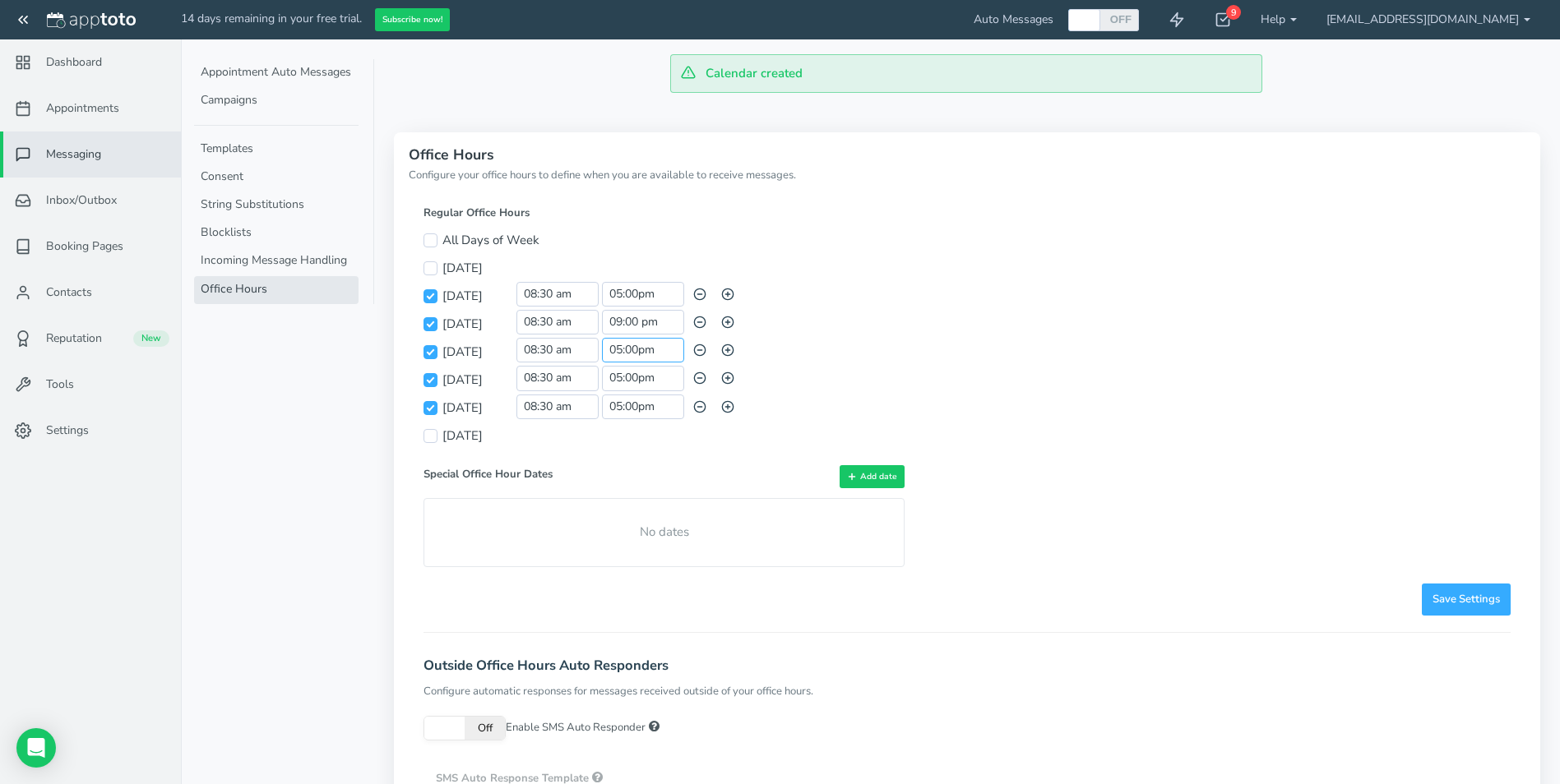
click at [626, 349] on input "05:00pm" at bounding box center [644, 350] width 82 height 25
click at [628, 472] on li "09:00 pm" at bounding box center [639, 475] width 73 height 13
type input "09:00 pm"
click at [637, 383] on input "05:00pm" at bounding box center [644, 379] width 82 height 25
click at [620, 506] on li "09:00 pm" at bounding box center [639, 503] width 73 height 13
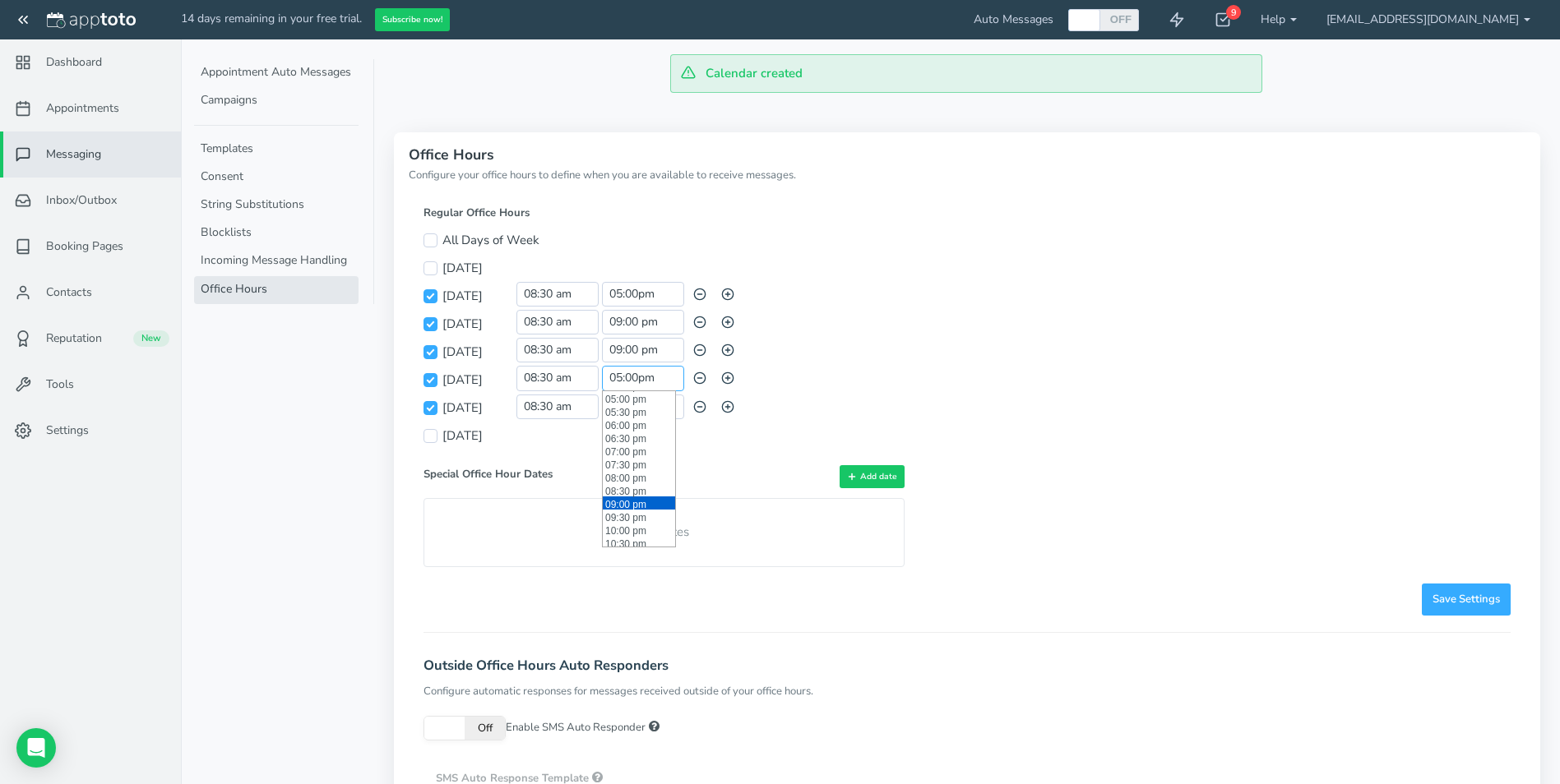
type input "09:00 pm"
click at [763, 455] on div "Regular Office Hours Between 09:00am and 05:00pm on All Days of Week All Days o…" at bounding box center [664, 386] width 481 height 361
click at [1437, 595] on span "Save Settings" at bounding box center [1466, 599] width 68 height 15
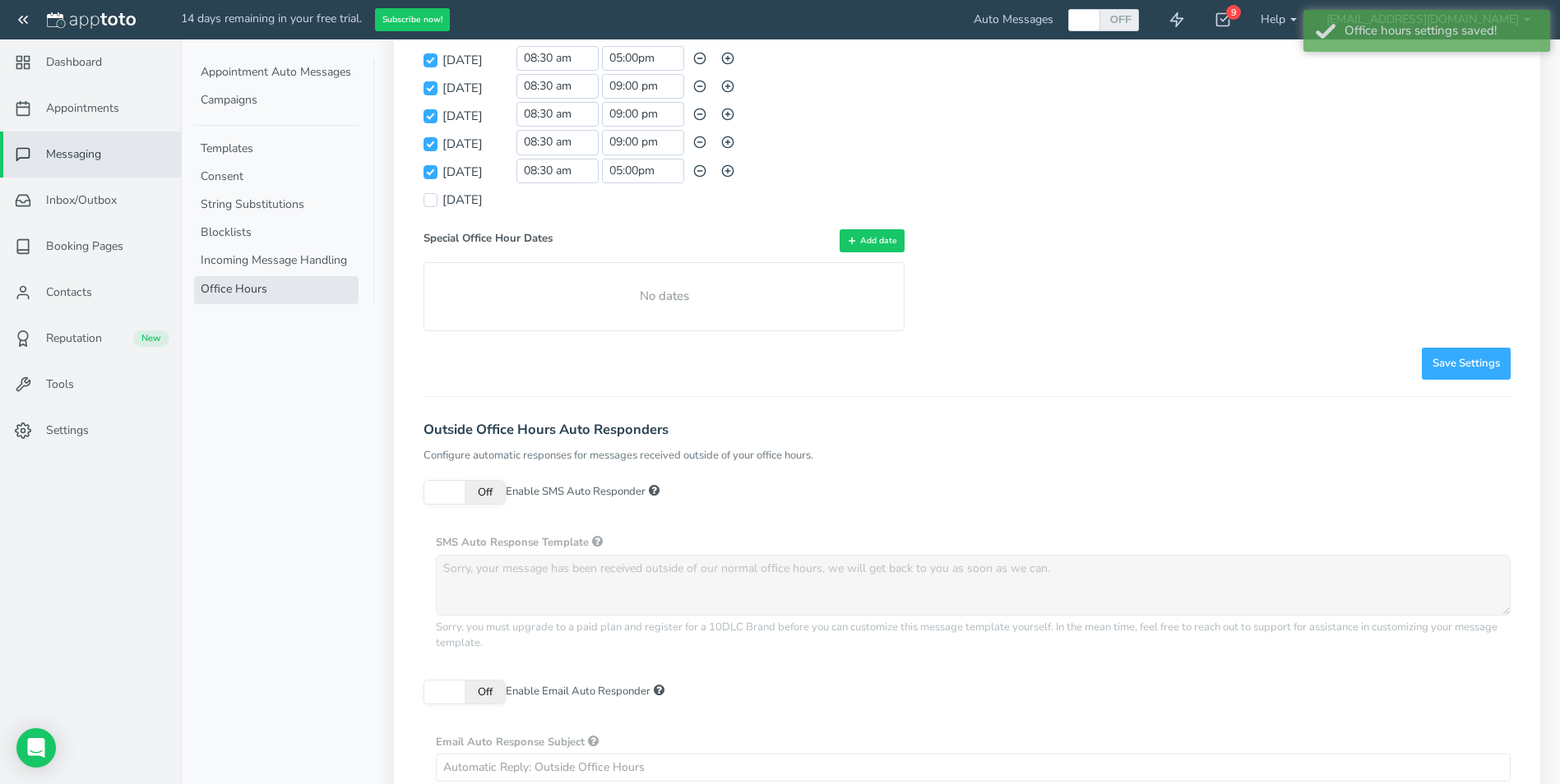
scroll to position [247, 0]
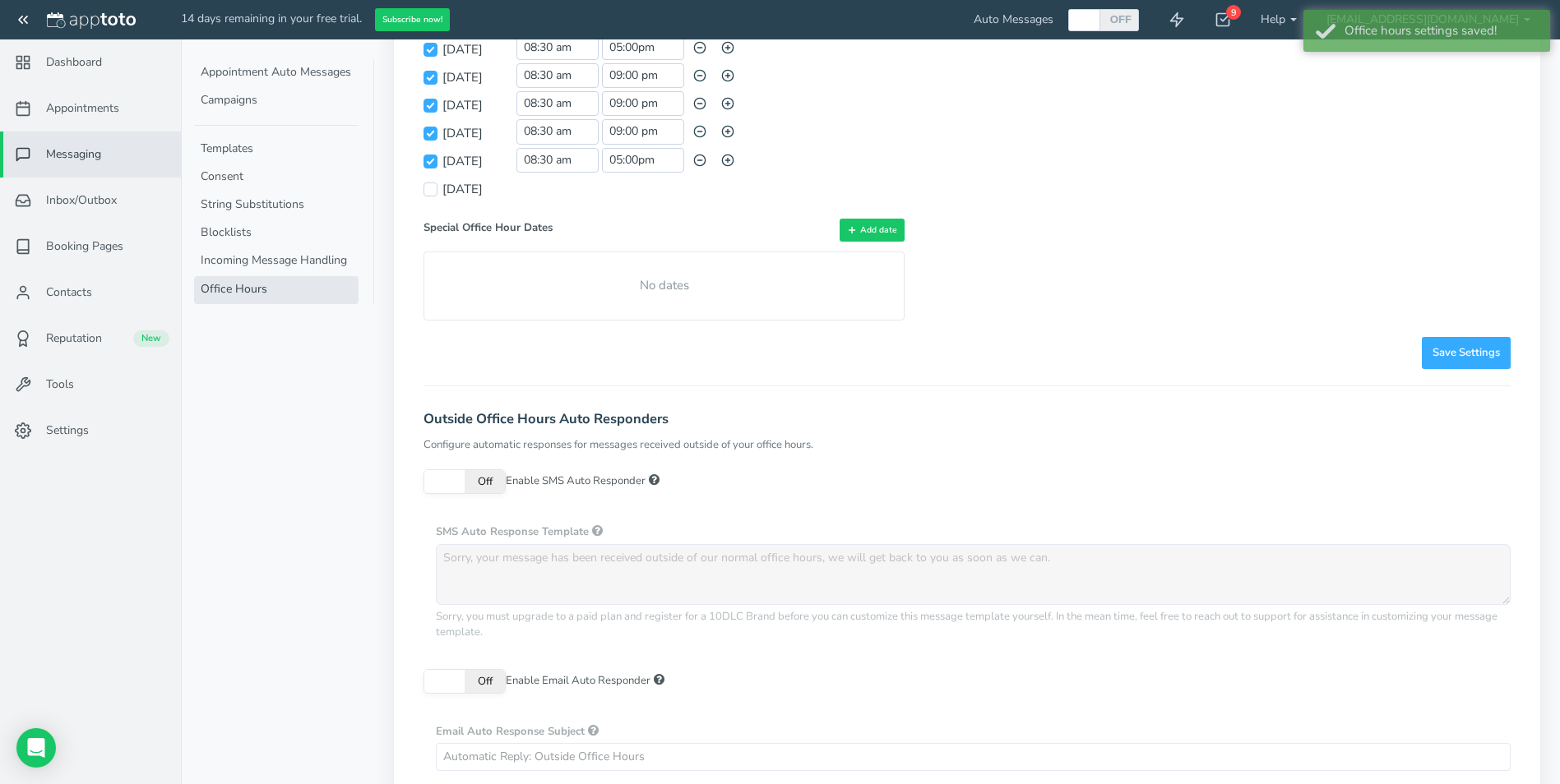
click at [479, 483] on span "Off" at bounding box center [485, 482] width 40 height 23
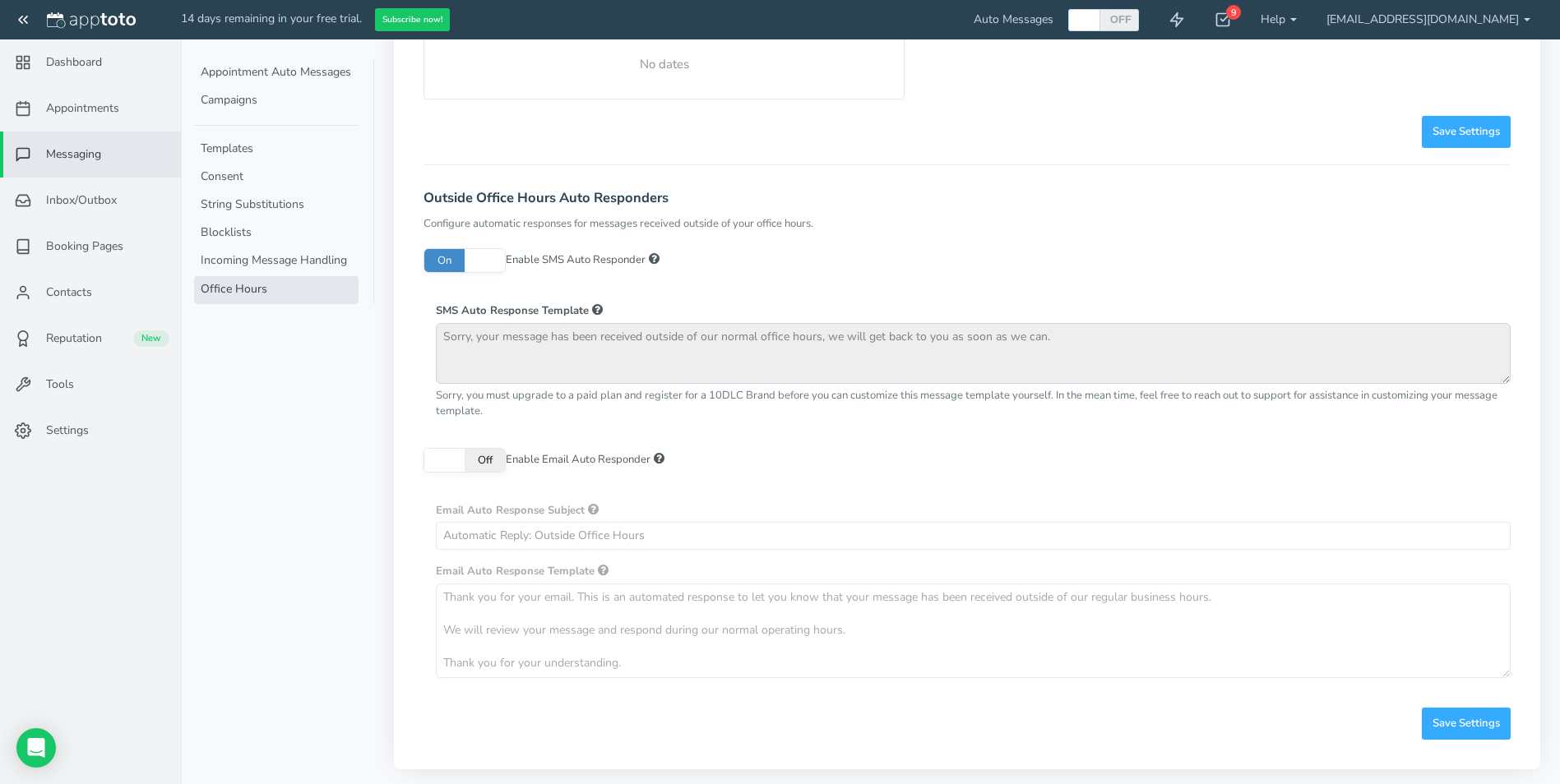
scroll to position [472, 0]
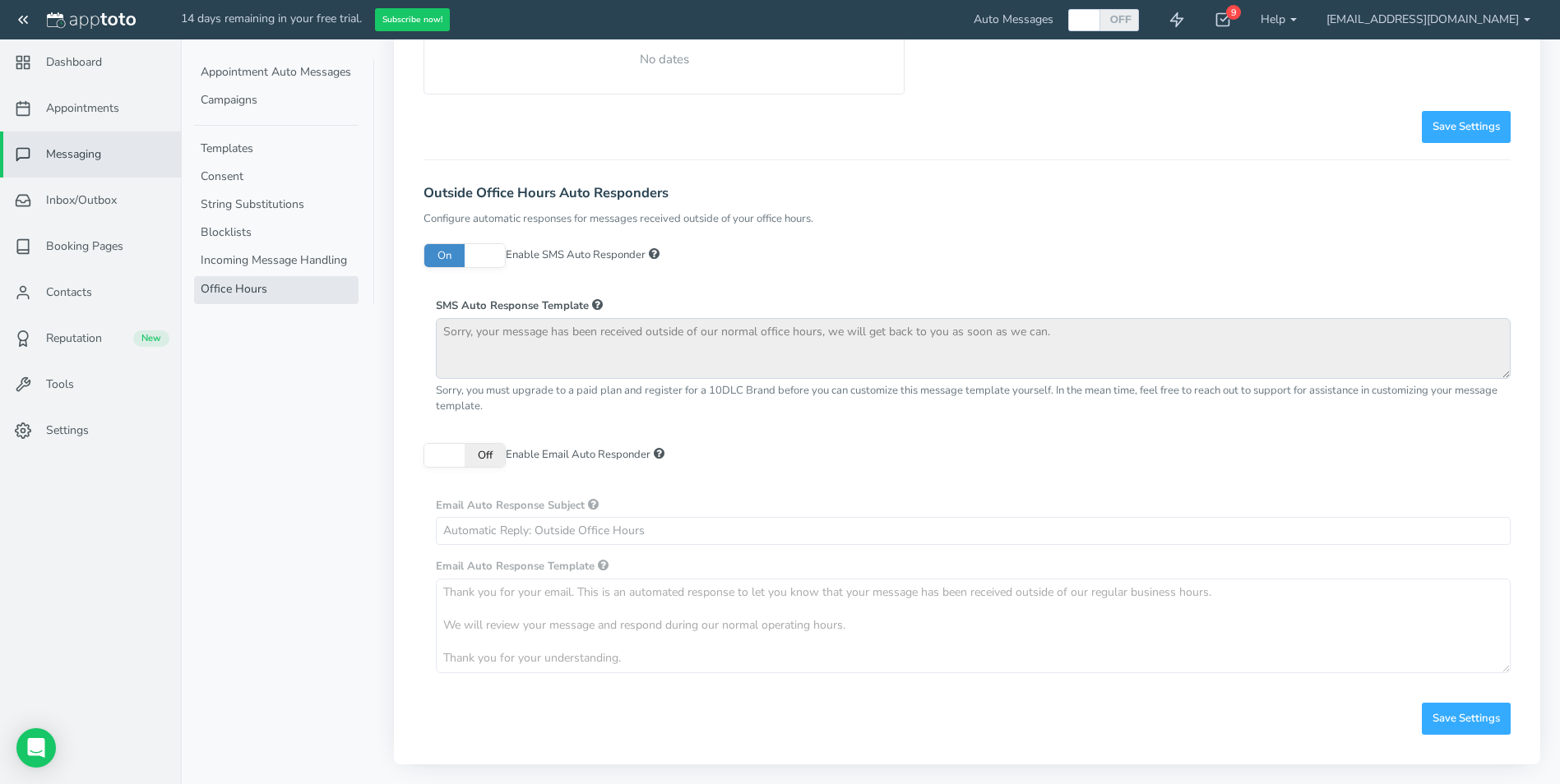
click at [489, 461] on span "Off" at bounding box center [485, 455] width 40 height 23
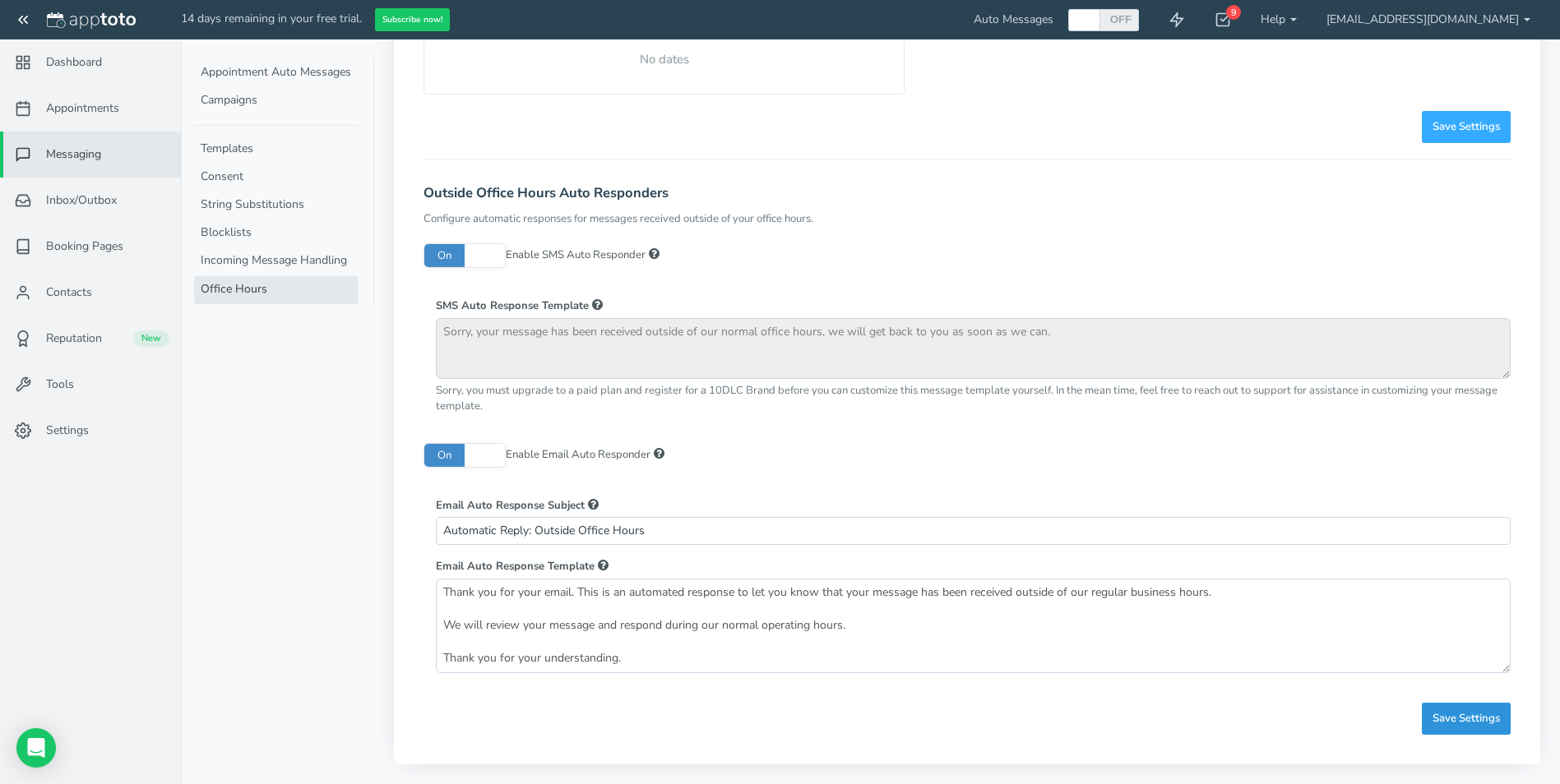
click at [1447, 721] on span "Save Settings" at bounding box center [1466, 719] width 68 height 15
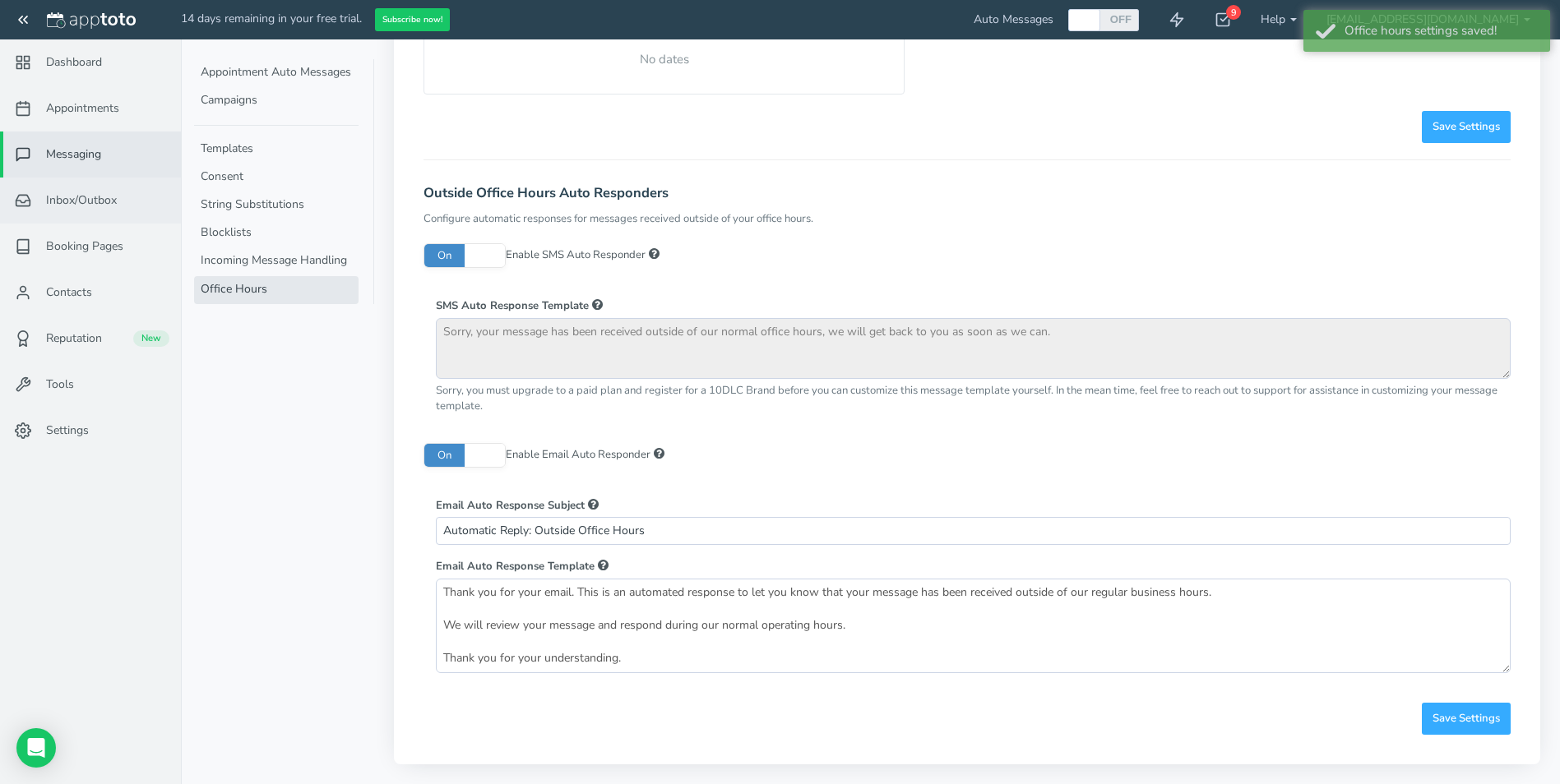
click at [45, 200] on feather-icon at bounding box center [24, 200] width 43 height 16
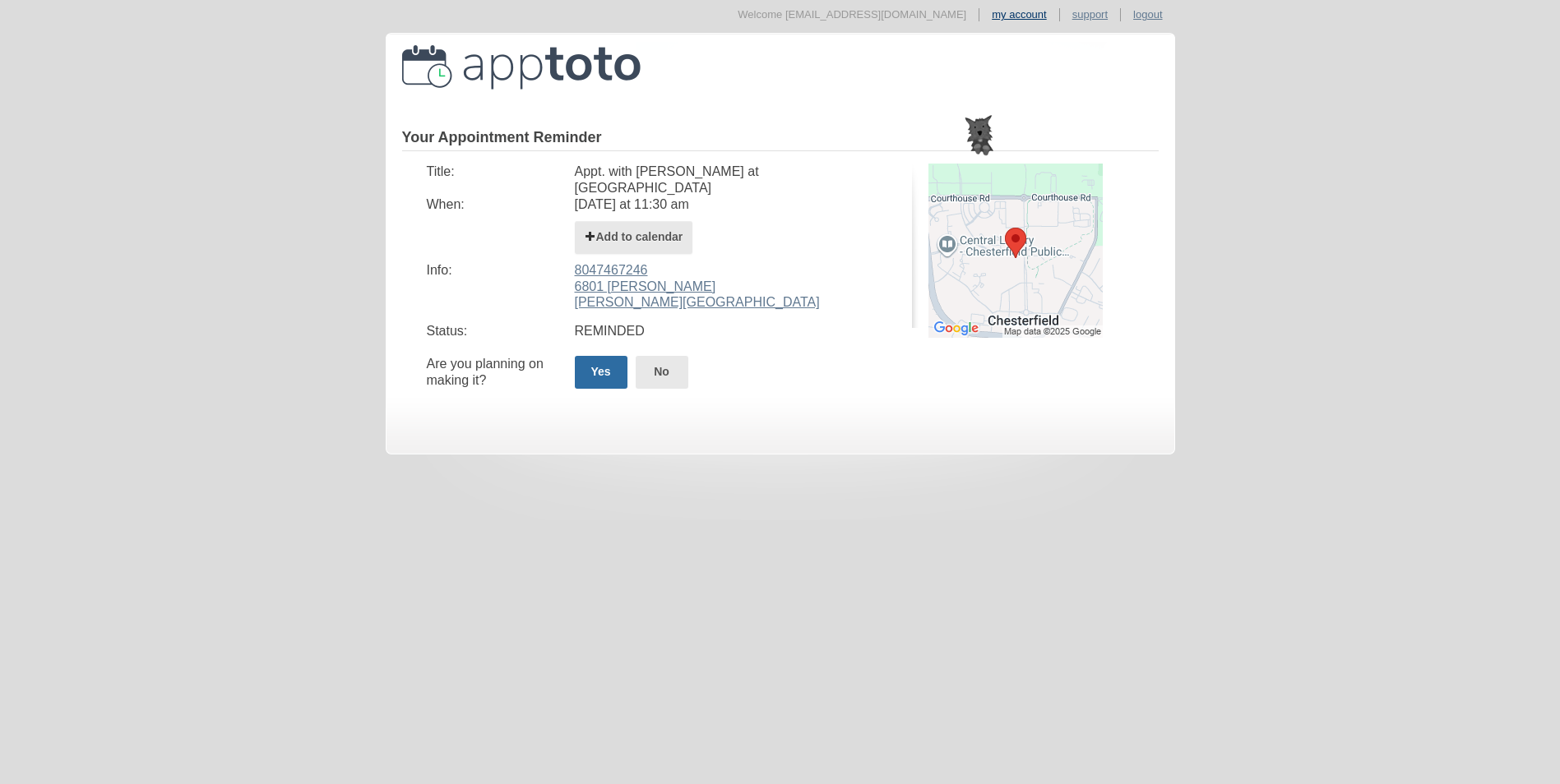
click at [1025, 15] on link "my account" at bounding box center [1019, 14] width 55 height 12
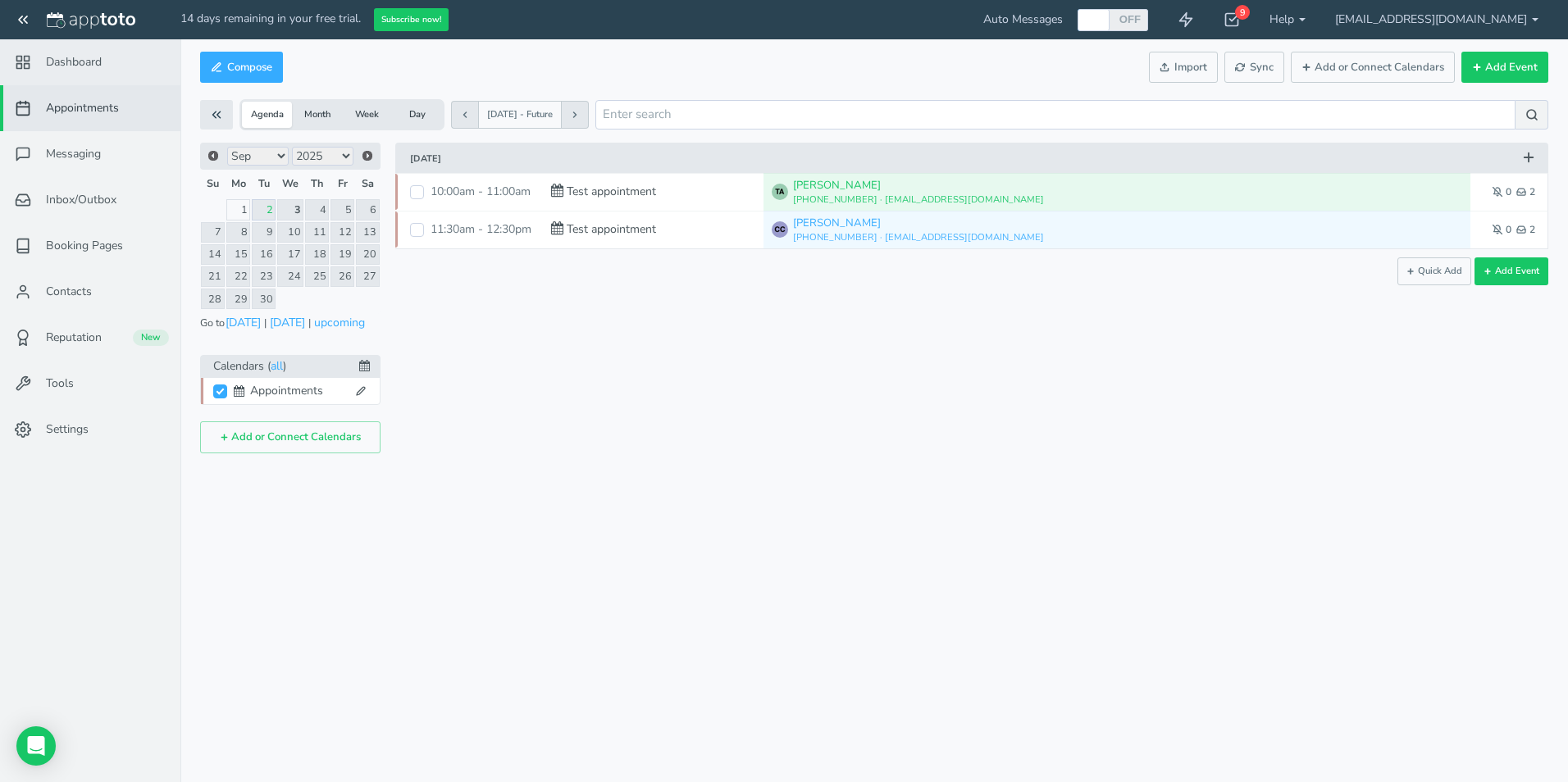
click at [79, 63] on span "Dashboard" at bounding box center [73, 62] width 55 height 16
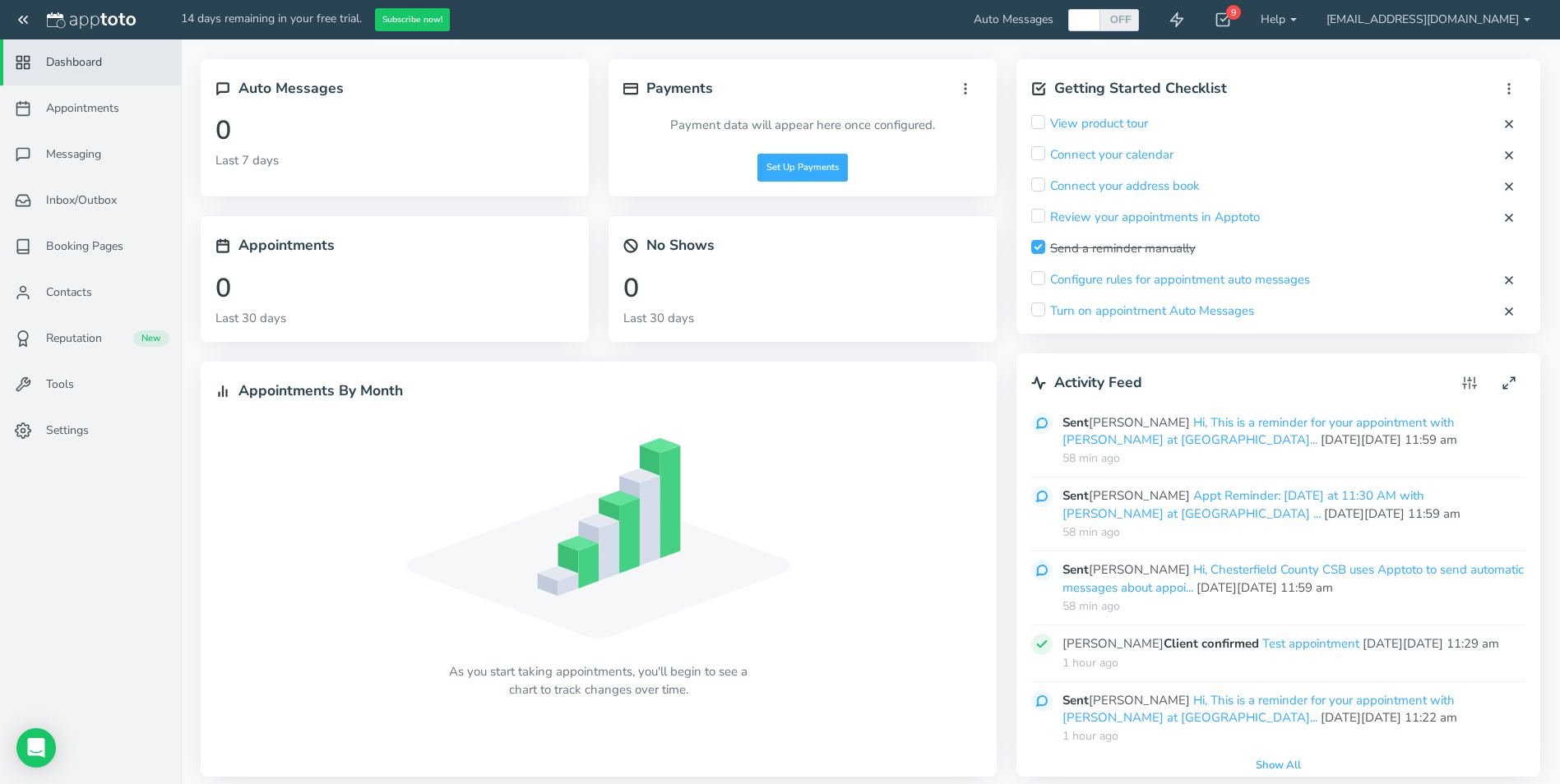
scroll to position [31, 0]
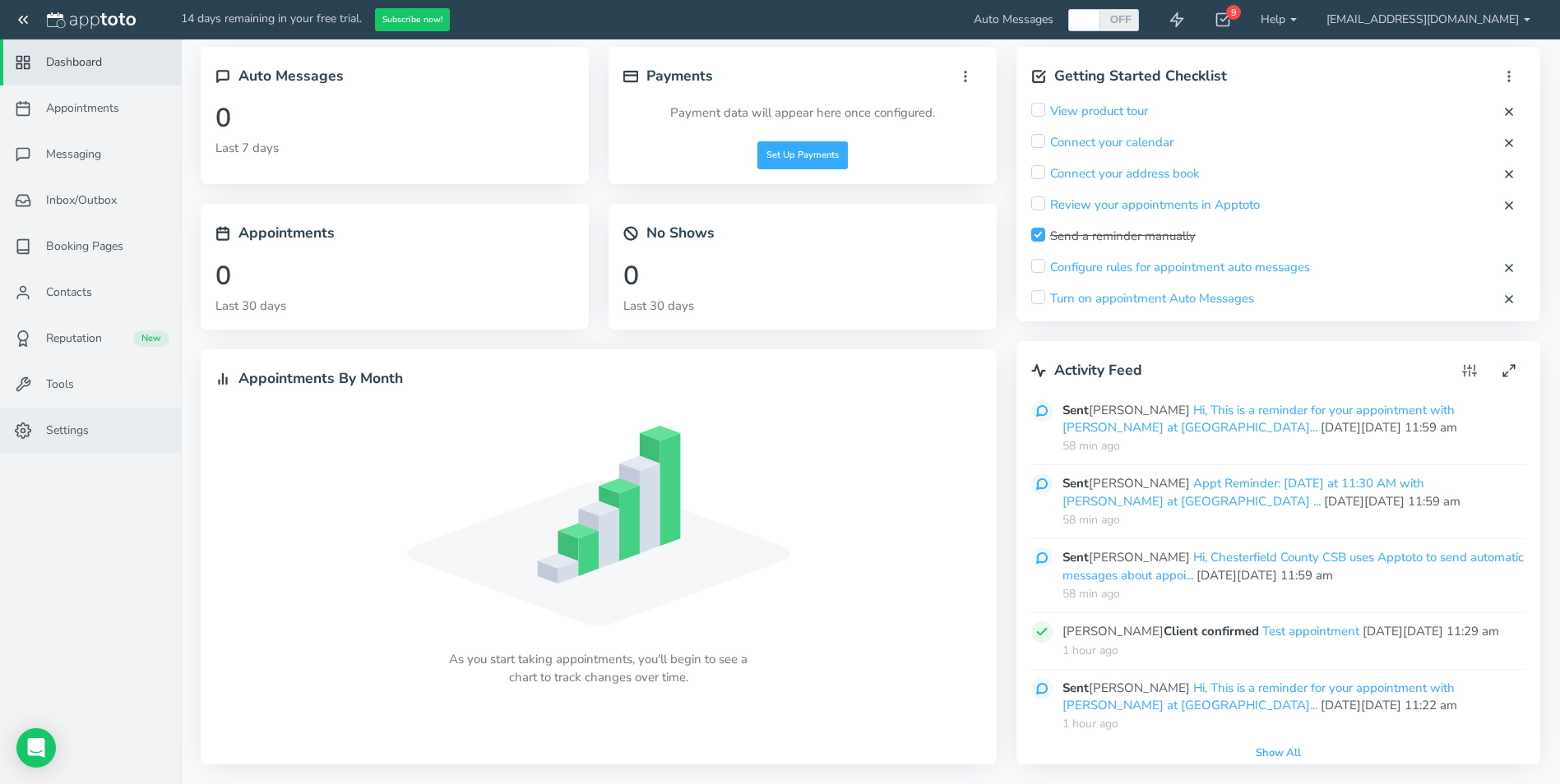
click at [52, 431] on span "Settings" at bounding box center [67, 430] width 43 height 16
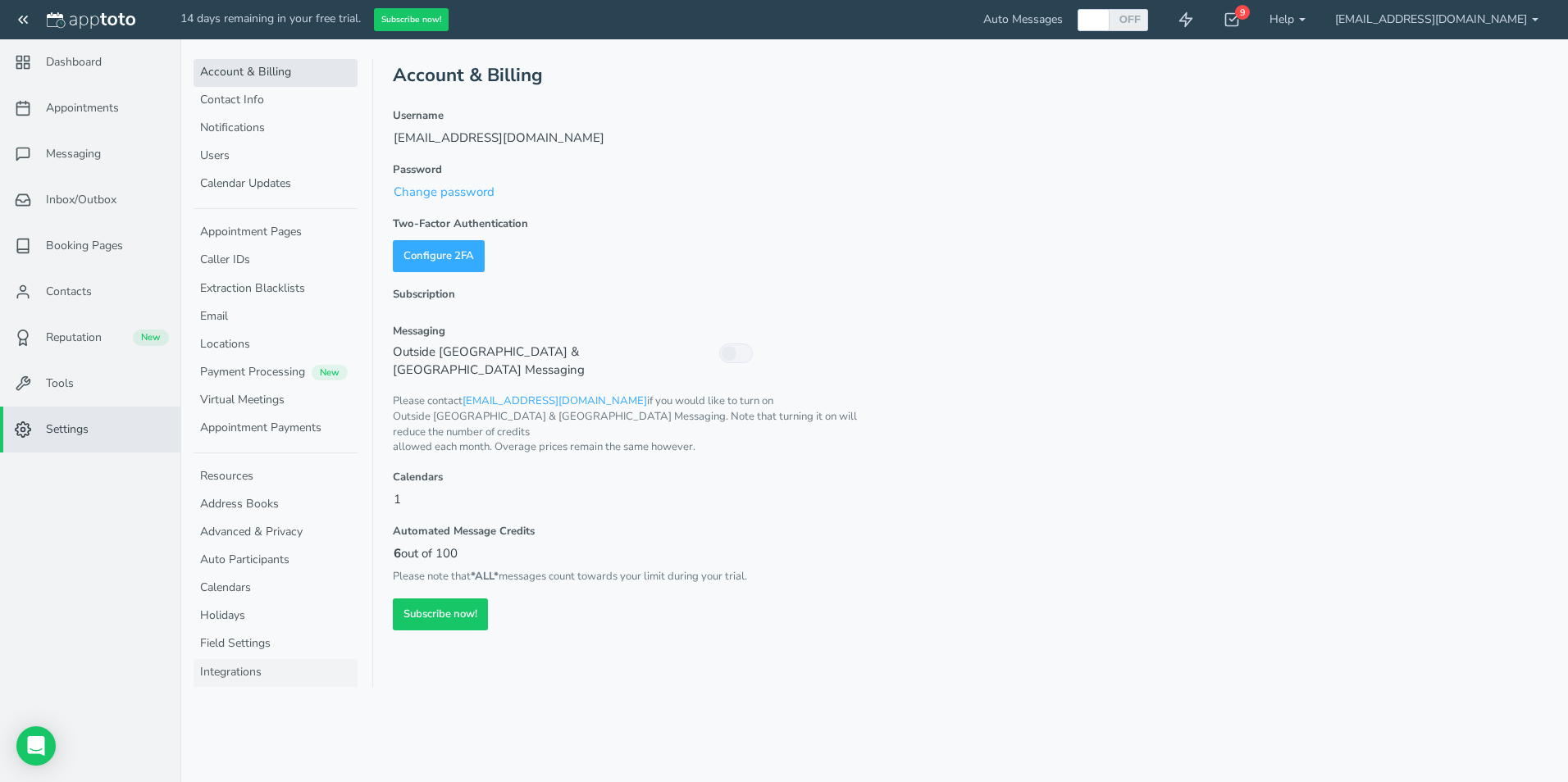
click at [219, 672] on link "Integrations" at bounding box center [276, 672] width 164 height 28
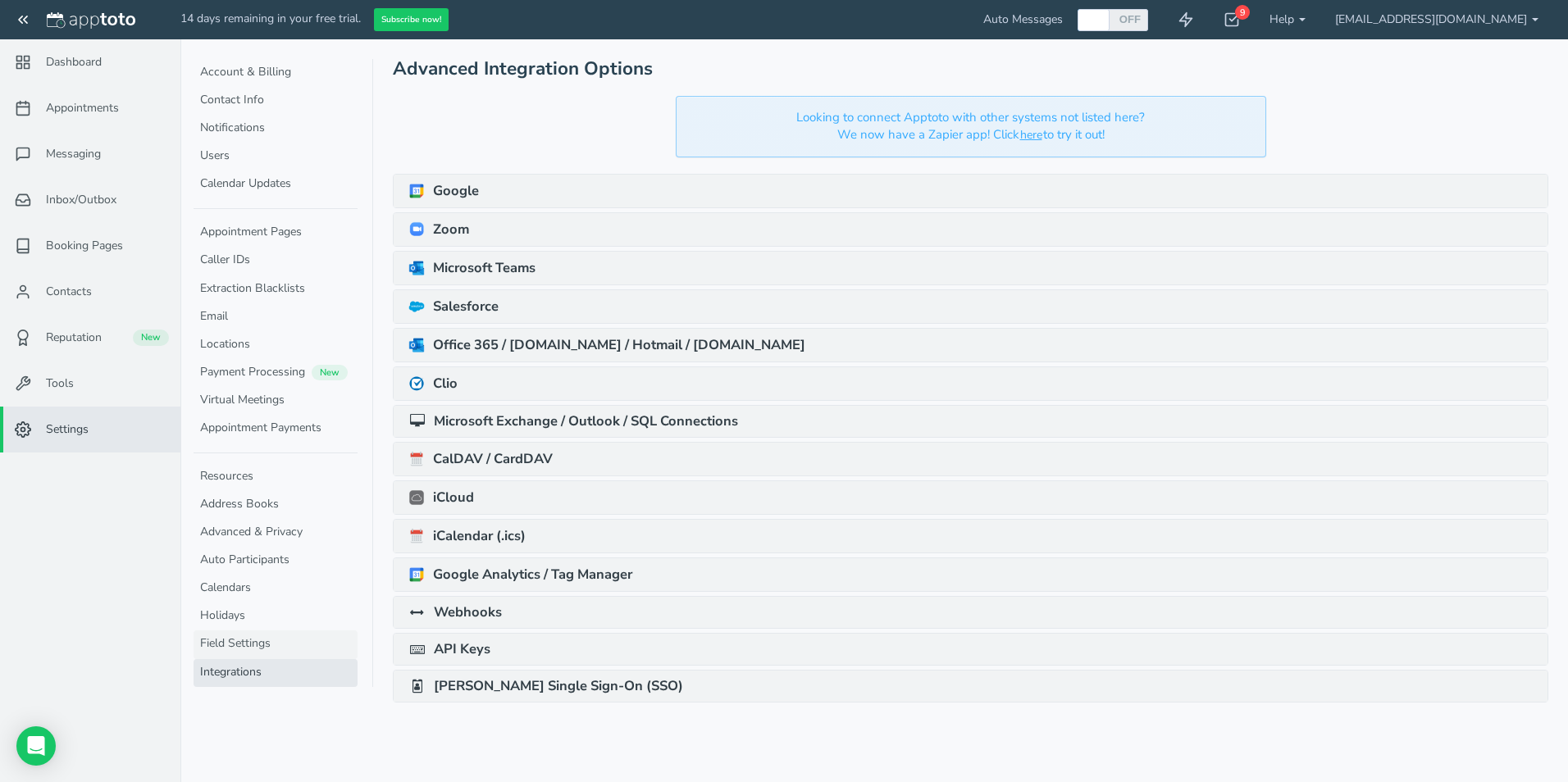
click at [261, 641] on link "Field Settings" at bounding box center [276, 644] width 164 height 28
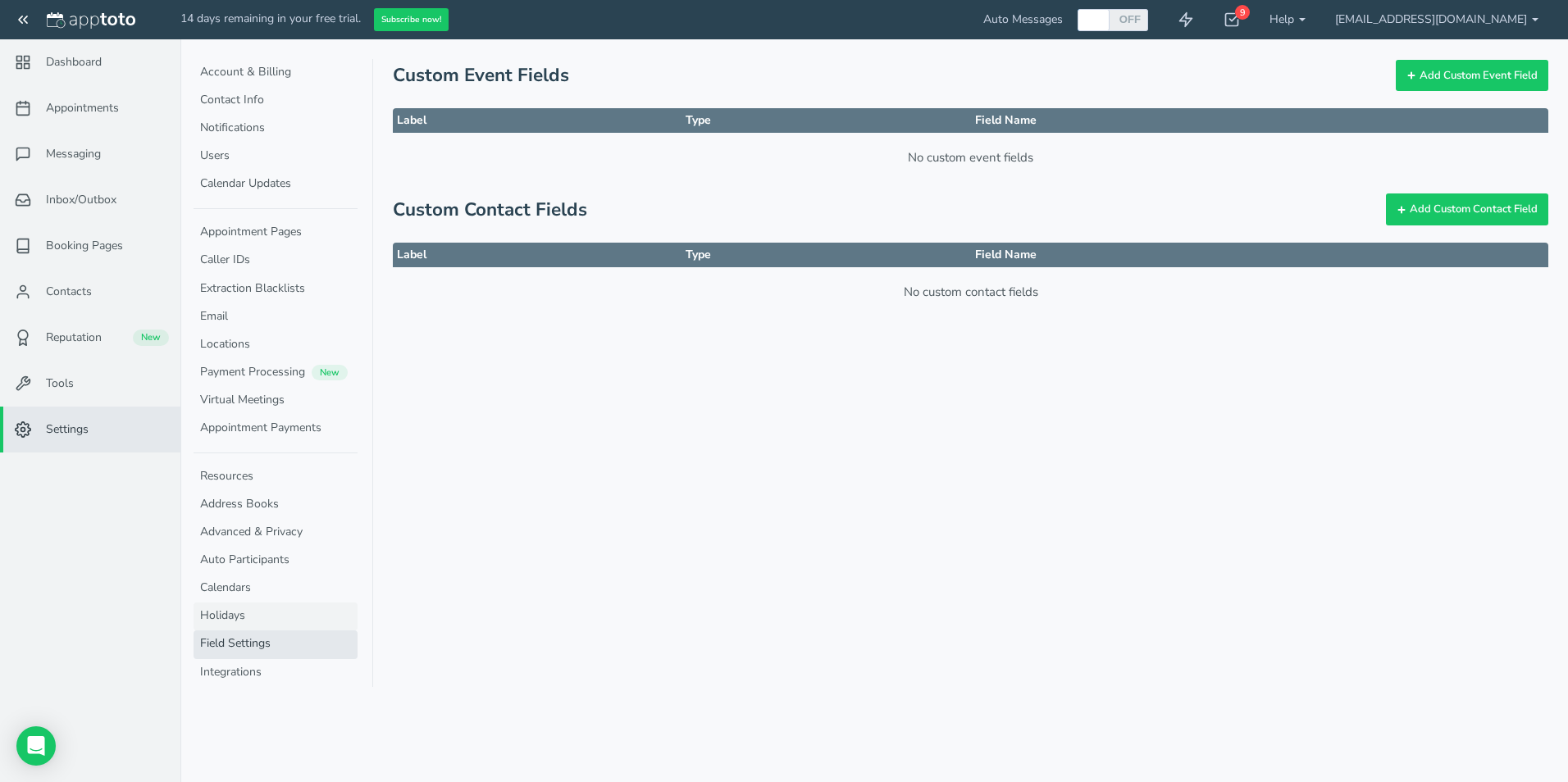
click at [208, 607] on link "Holidays" at bounding box center [276, 616] width 164 height 28
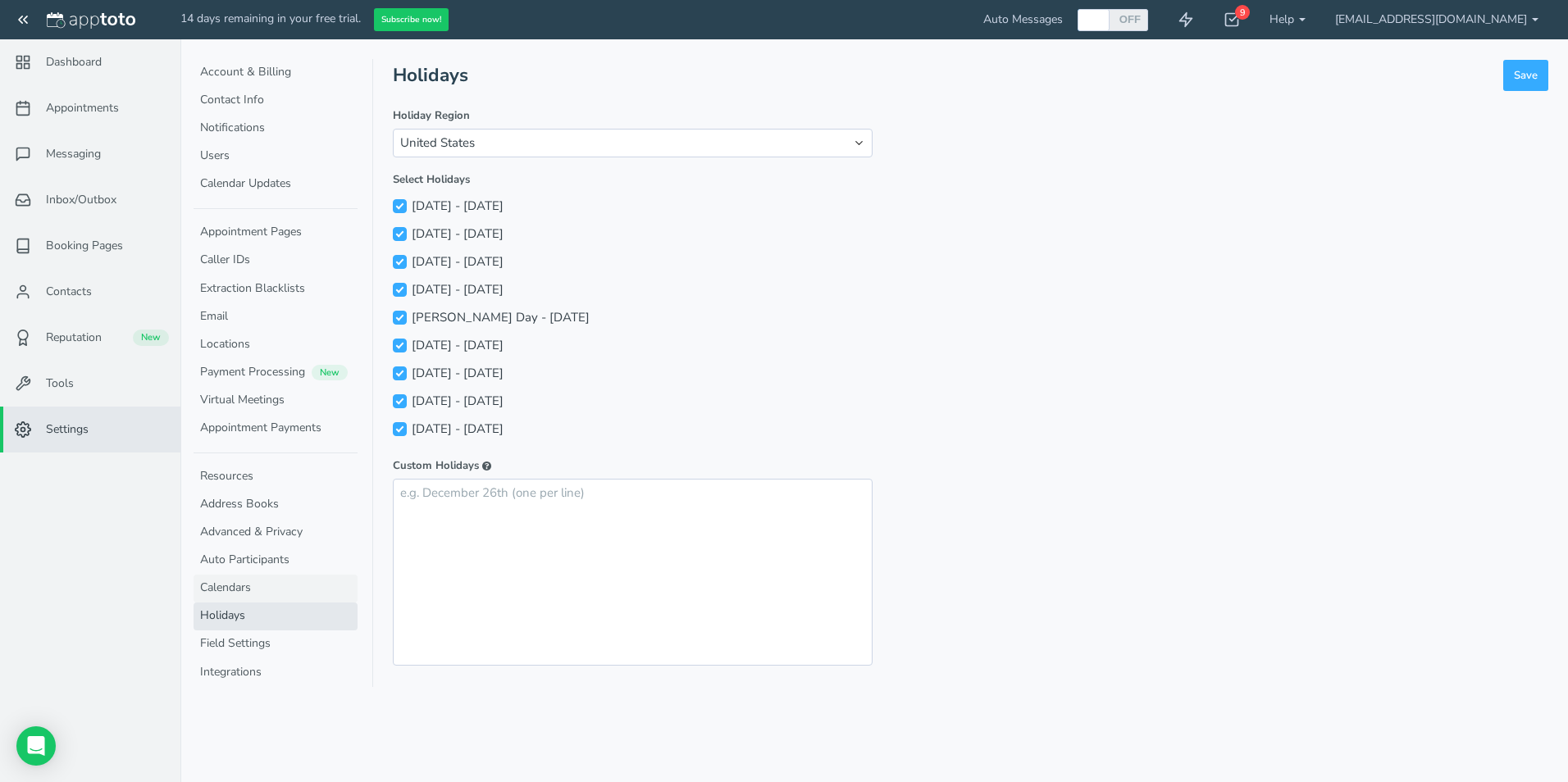
click at [238, 587] on link "Calendars" at bounding box center [276, 588] width 164 height 28
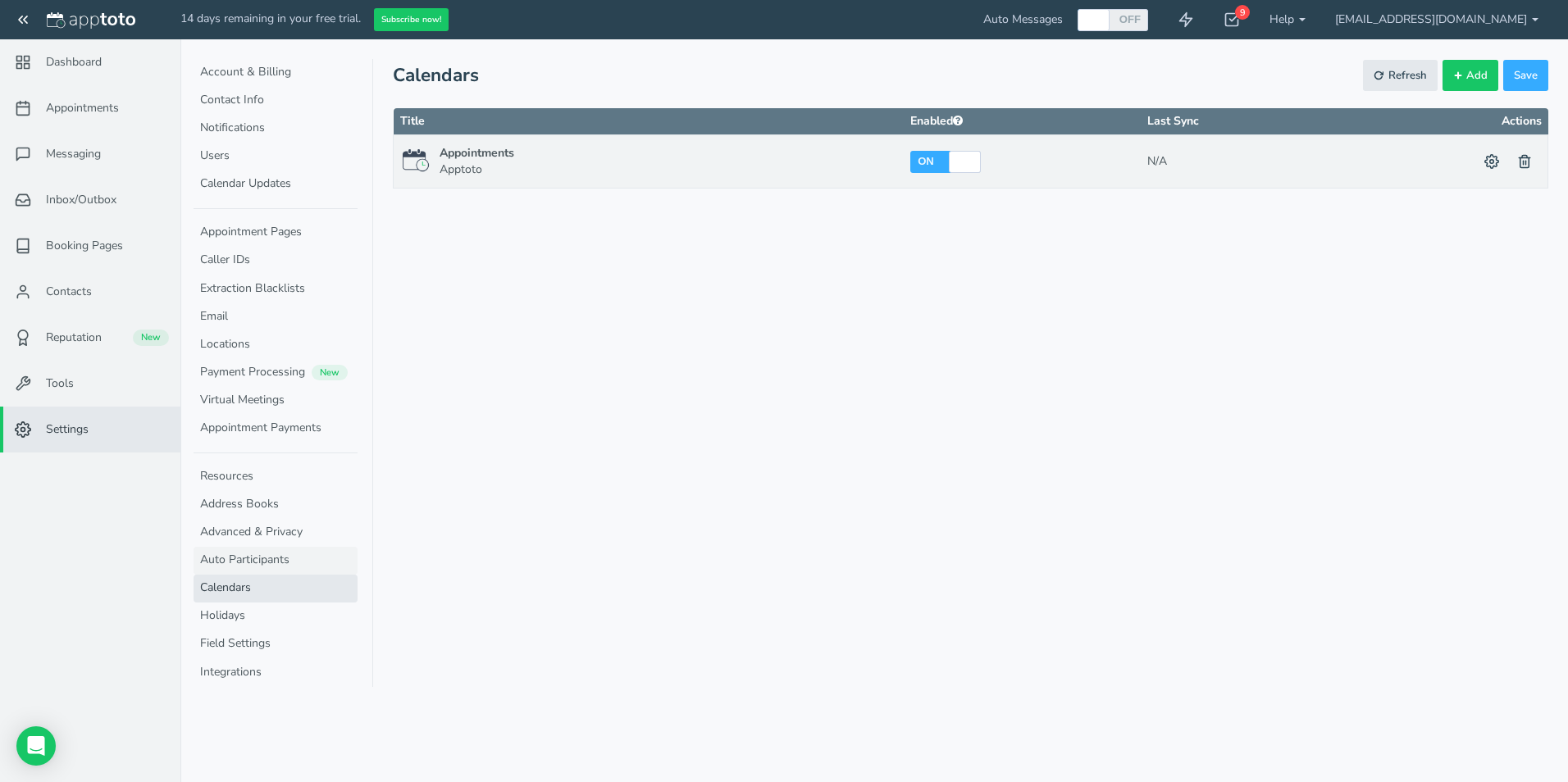
click at [227, 556] on link "Auto Participants" at bounding box center [276, 561] width 164 height 28
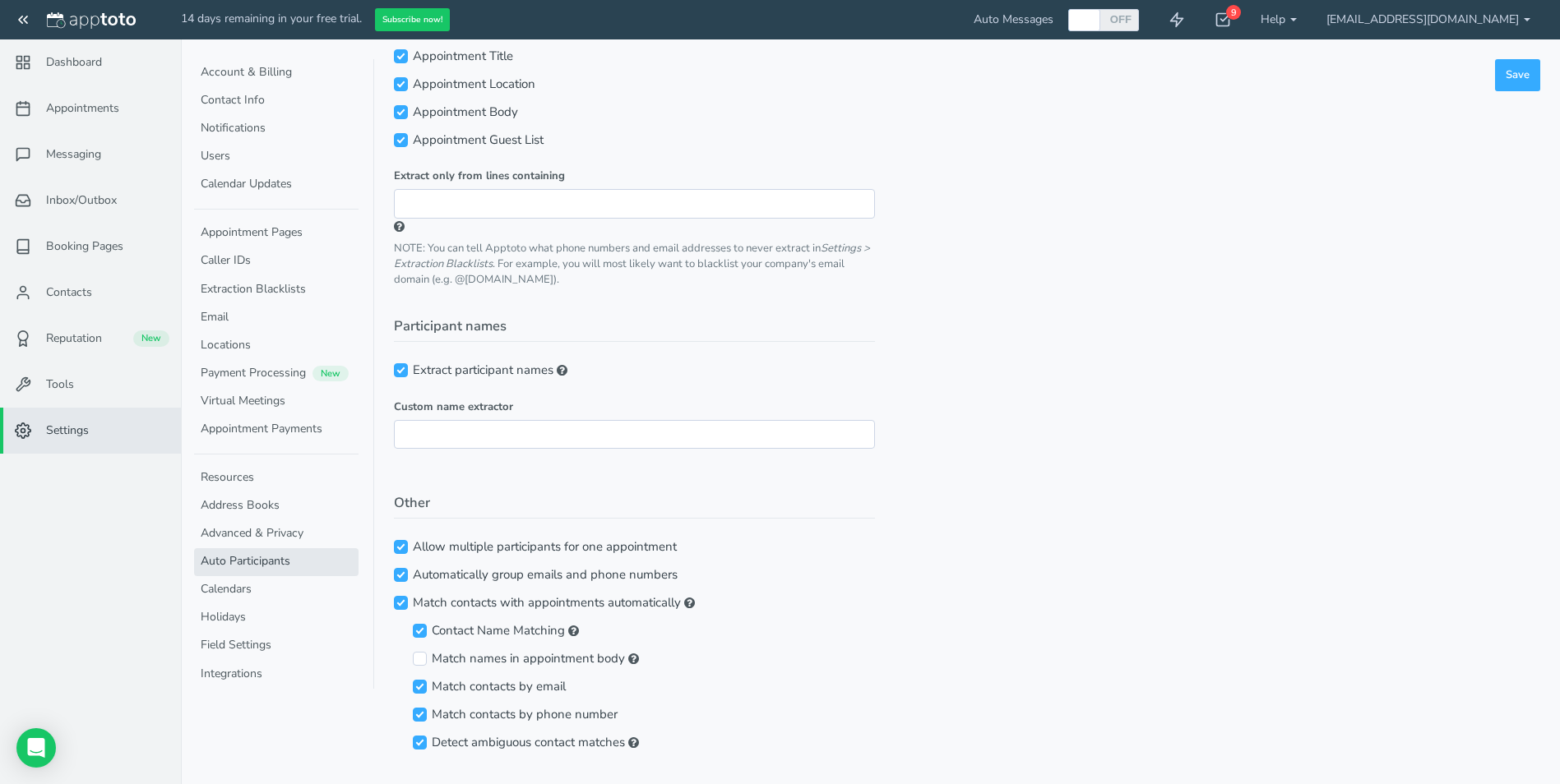
scroll to position [172, 0]
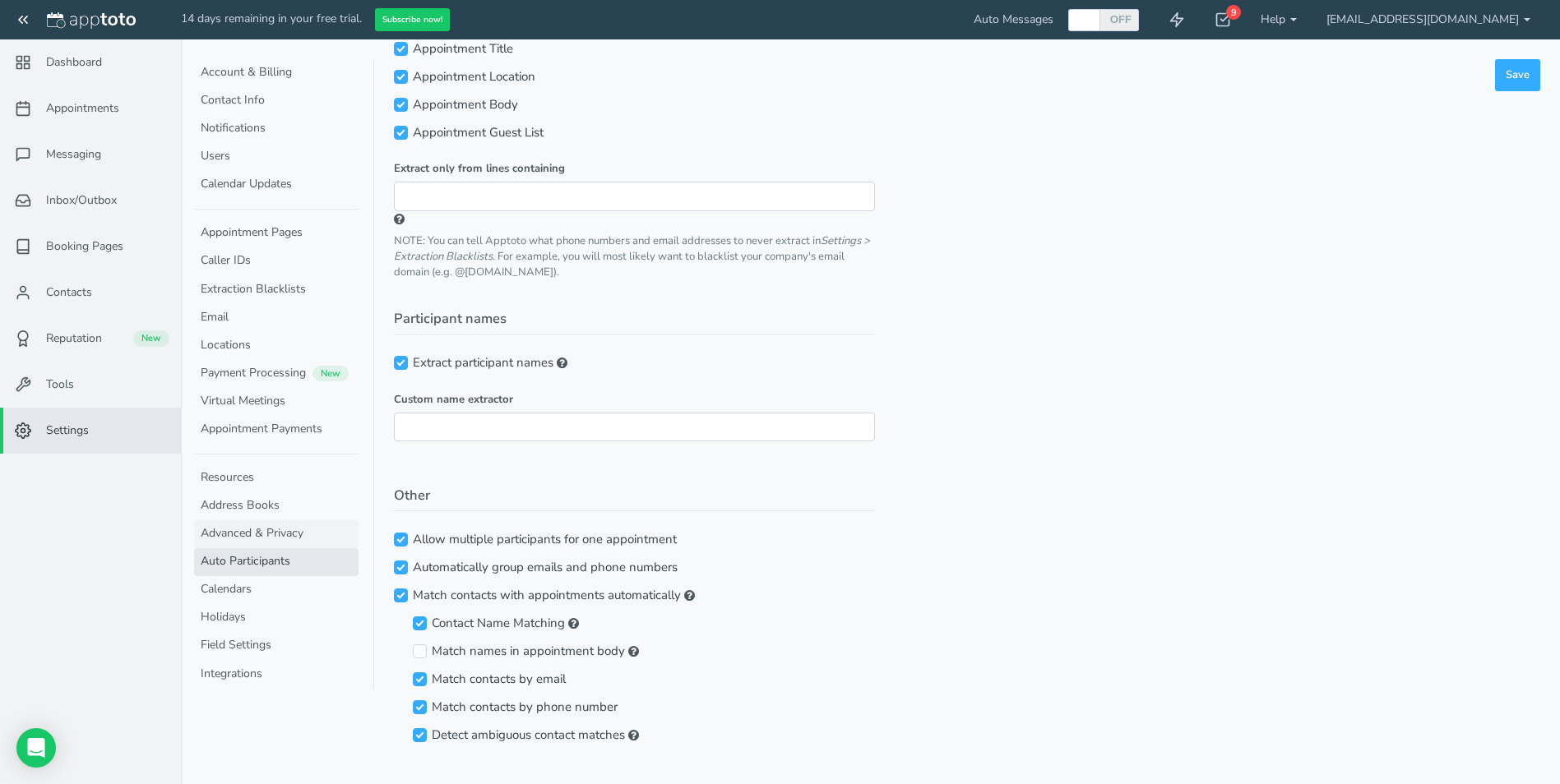
click at [231, 532] on link "Advanced & Privacy" at bounding box center [276, 534] width 165 height 28
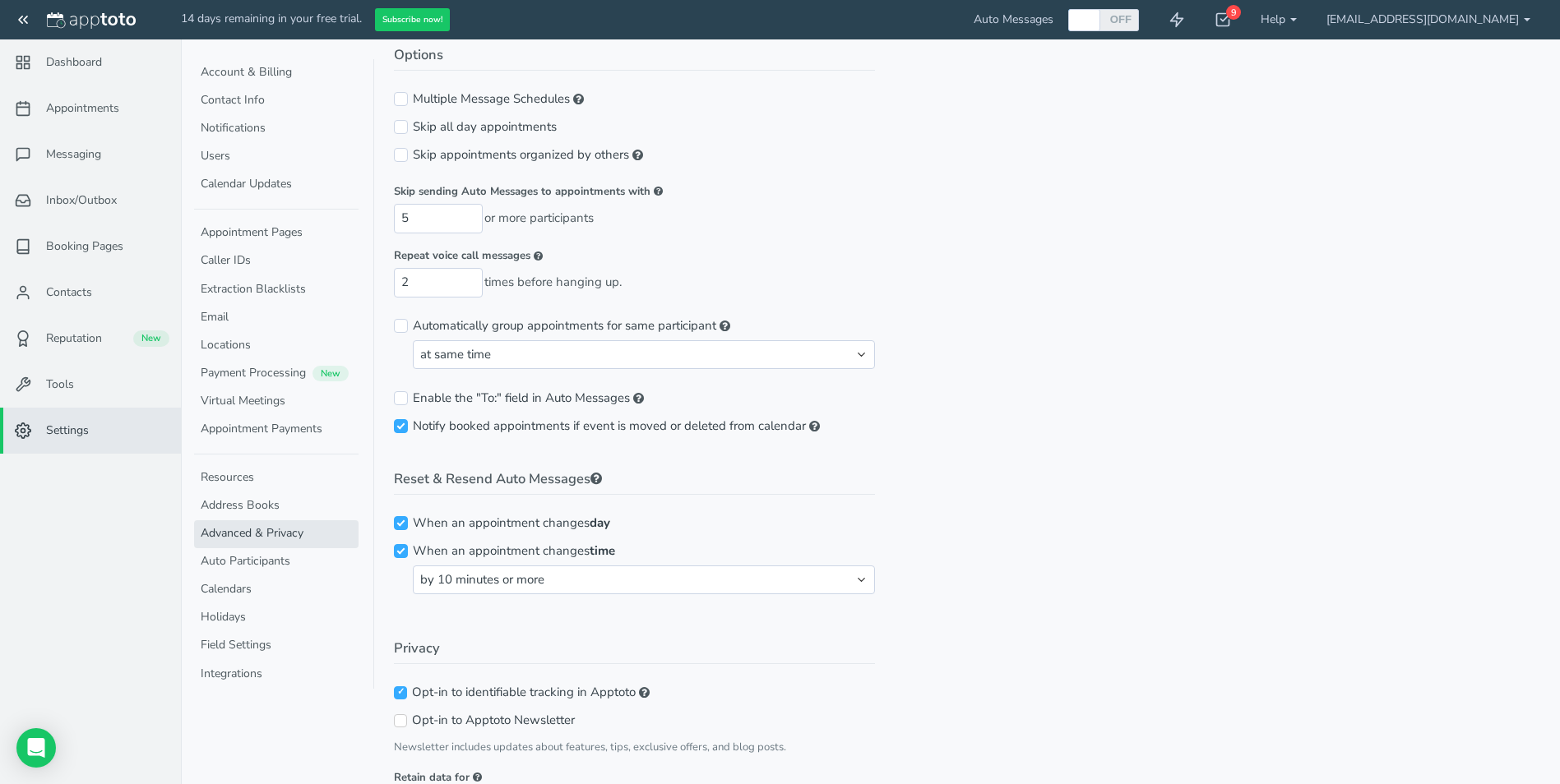
scroll to position [148, 0]
